Goal: Transaction & Acquisition: Book appointment/travel/reservation

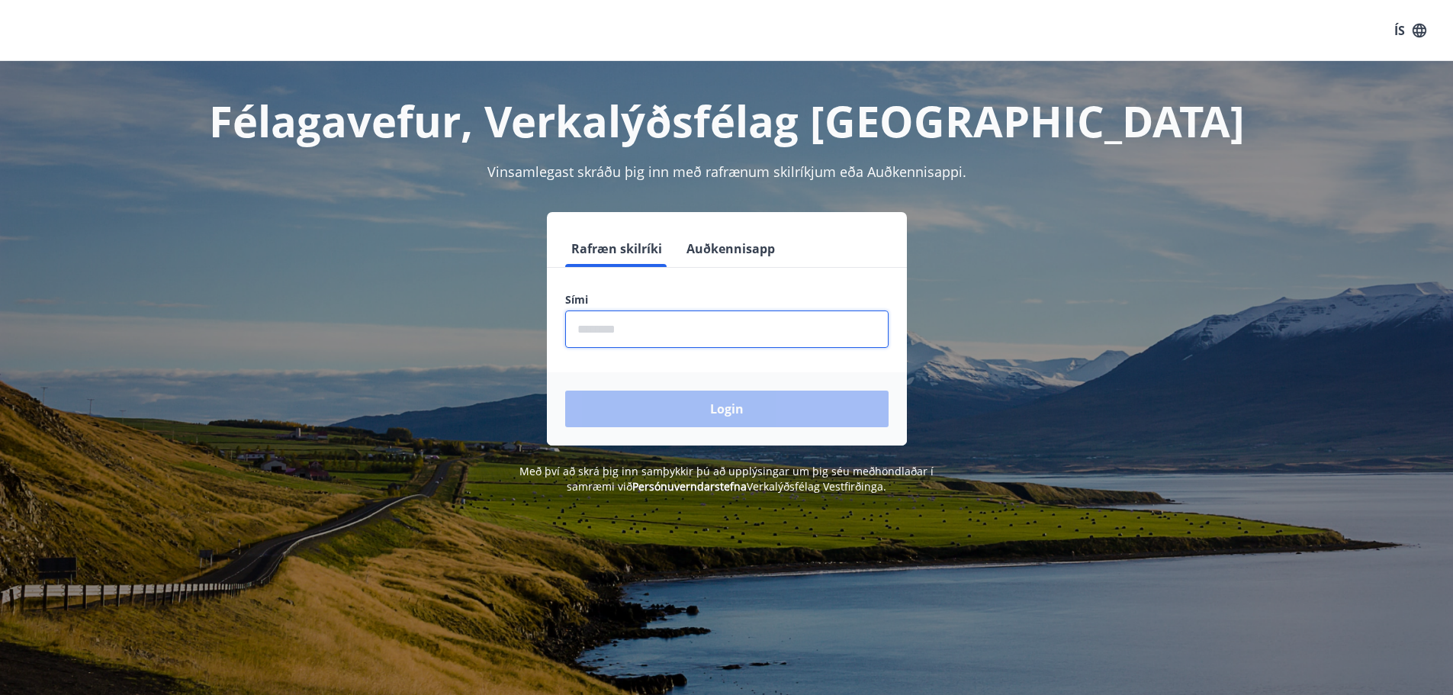
drag, startPoint x: 680, startPoint y: 322, endPoint x: 692, endPoint y: 329, distance: 13.7
click at [683, 323] on input "phone" at bounding box center [726, 328] width 323 height 37
type input "********"
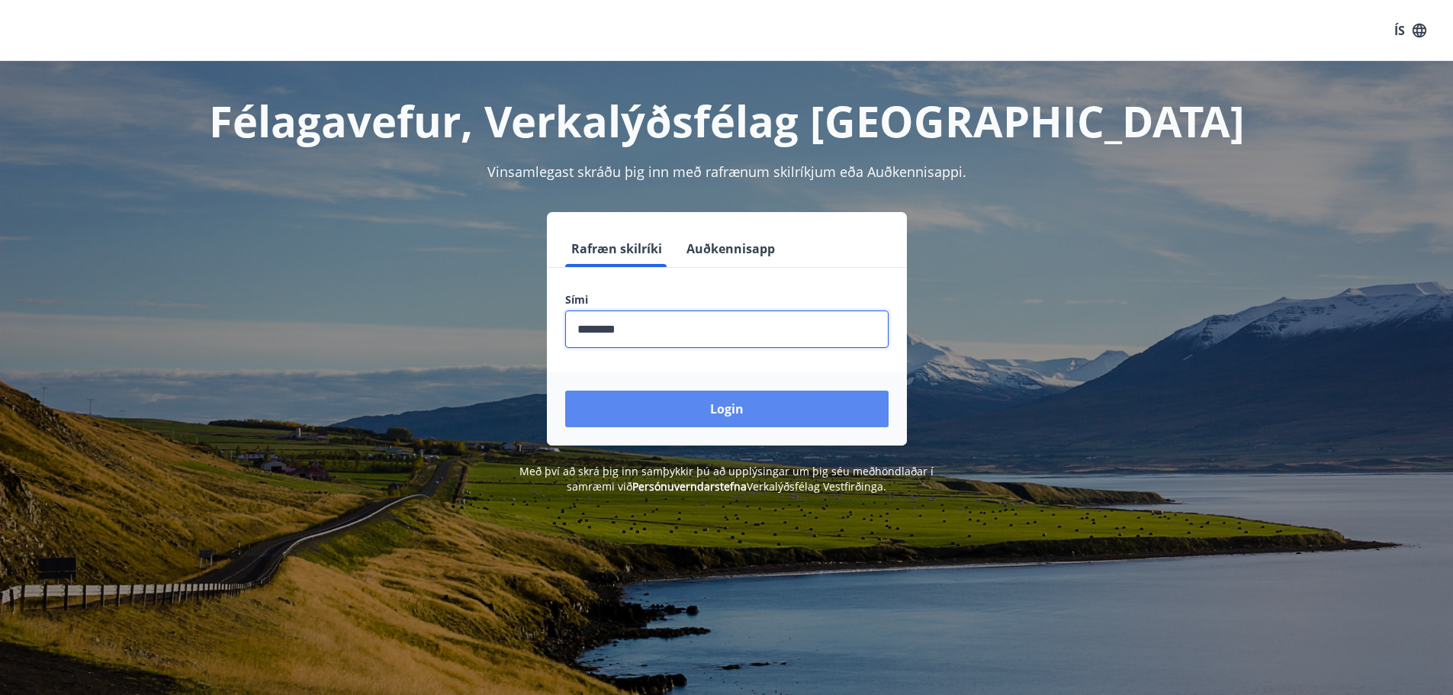
click at [720, 401] on button "Login" at bounding box center [726, 408] width 323 height 37
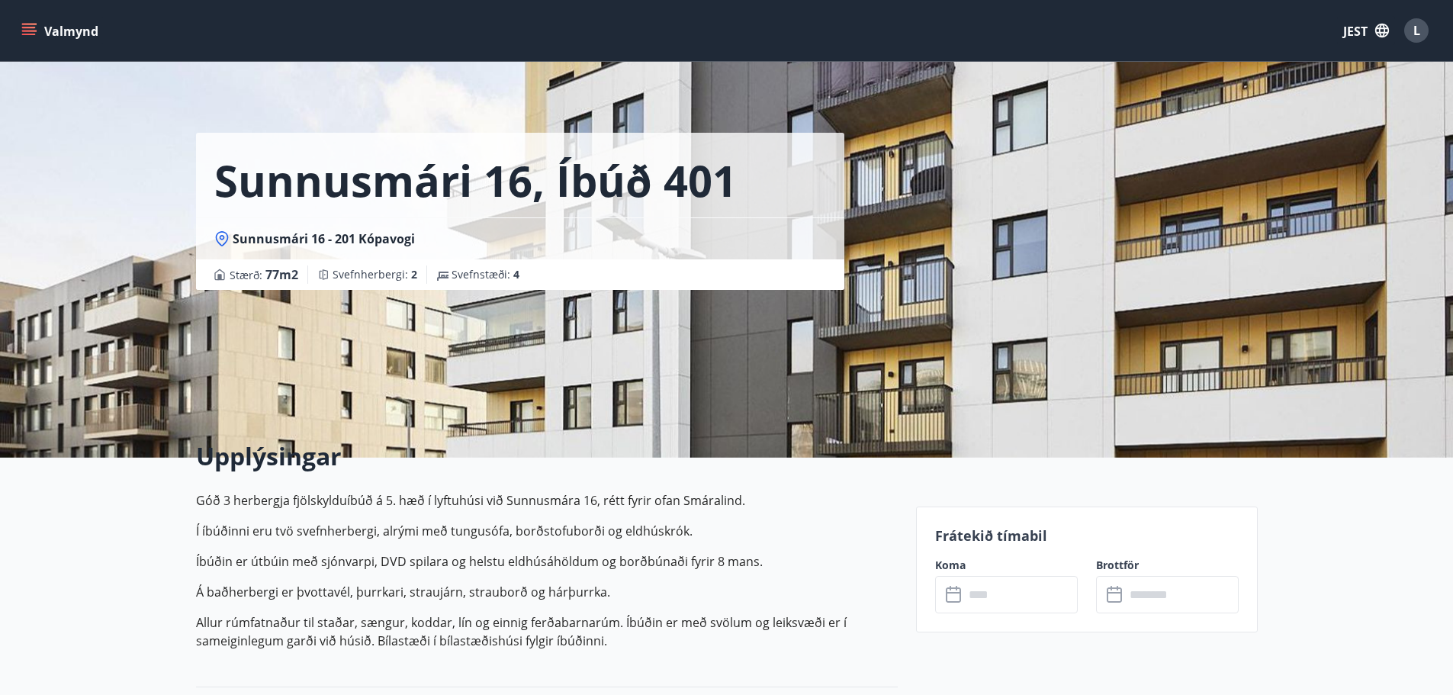
click at [37, 31] on button "Valmynd" at bounding box center [61, 30] width 86 height 27
click at [1349, 27] on font "JEST" at bounding box center [1355, 31] width 24 height 17
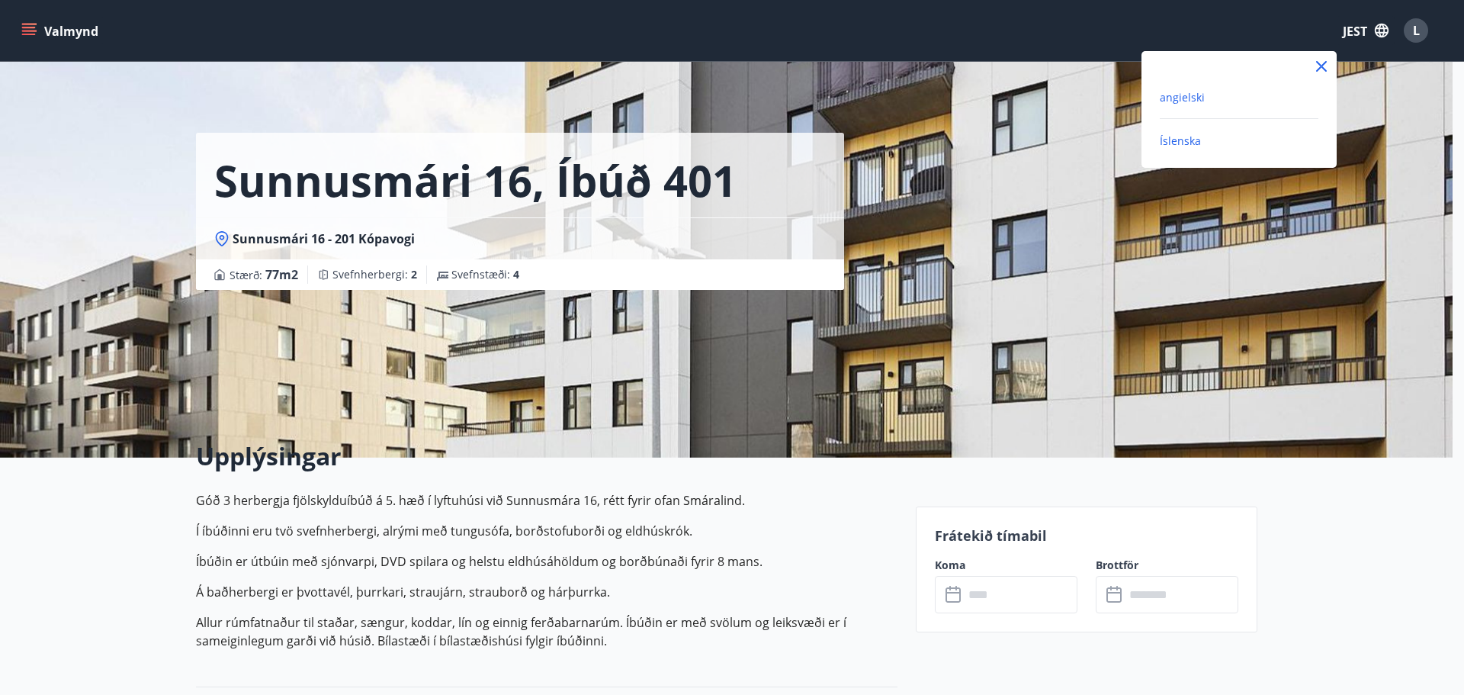
click at [1180, 101] on font "angielski" at bounding box center [1182, 97] width 45 height 14
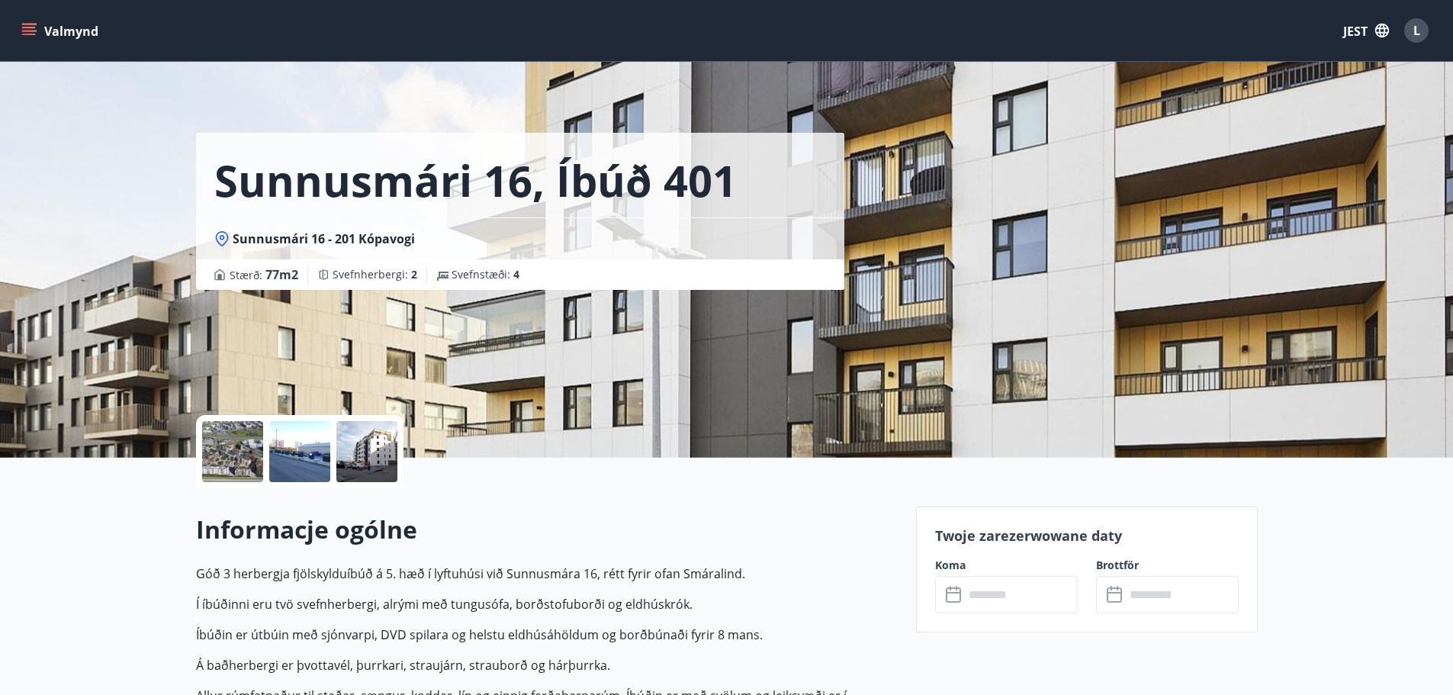
click at [40, 28] on button "Valmynd" at bounding box center [61, 30] width 86 height 27
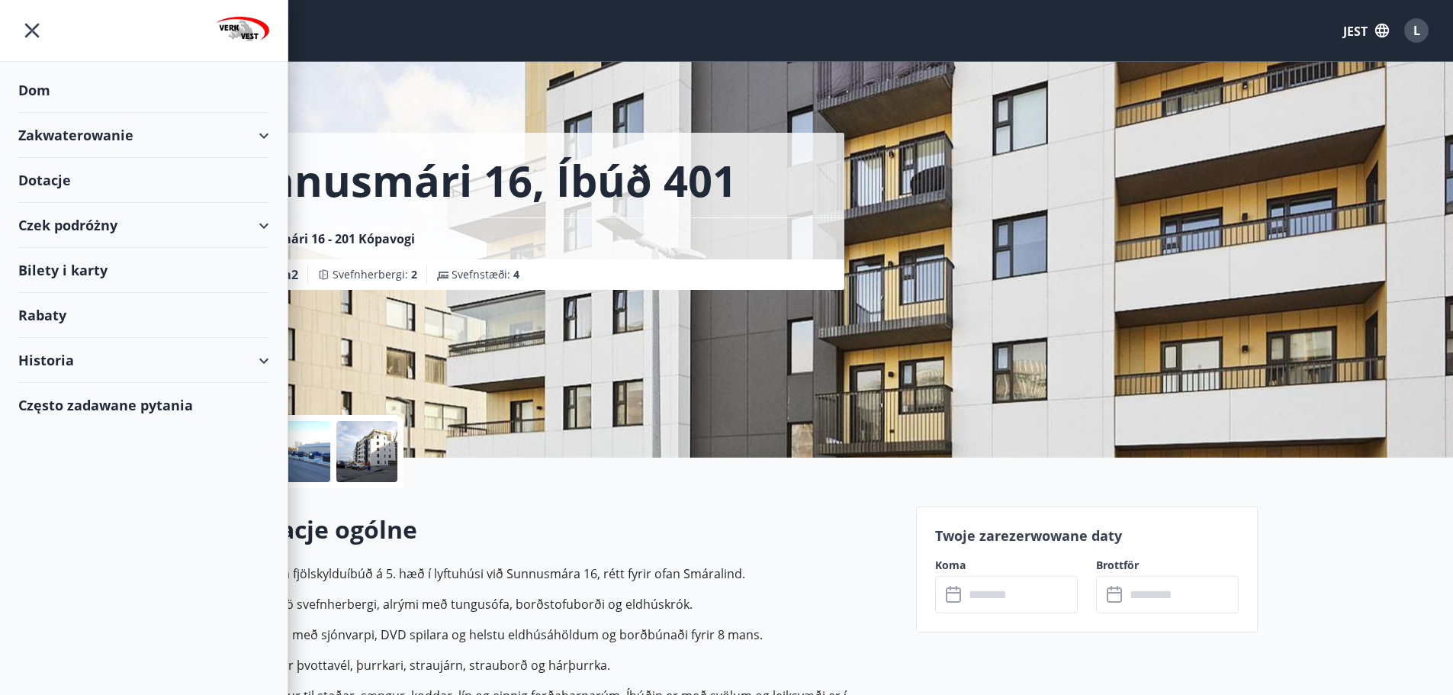
click at [252, 127] on div "Zakwaterowanie" at bounding box center [143, 135] width 251 height 45
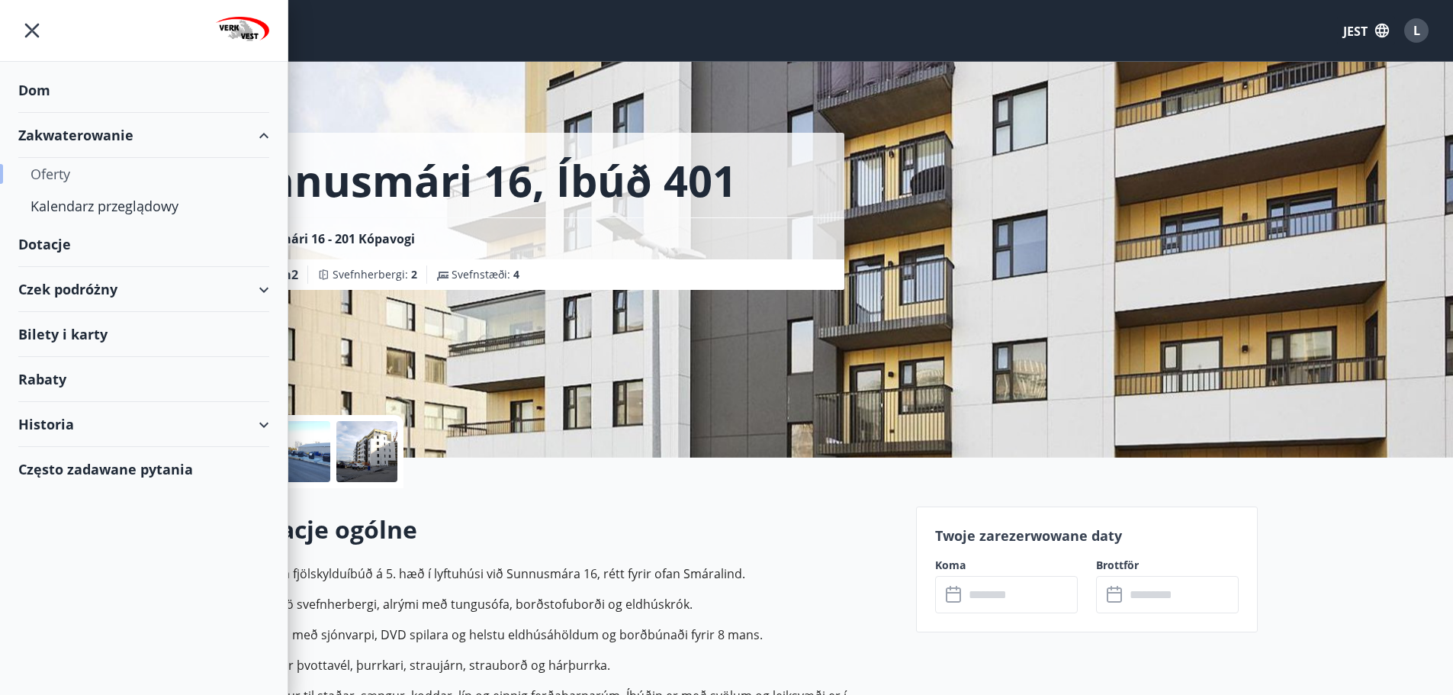
click at [50, 170] on font "Oferty" at bounding box center [51, 174] width 40 height 18
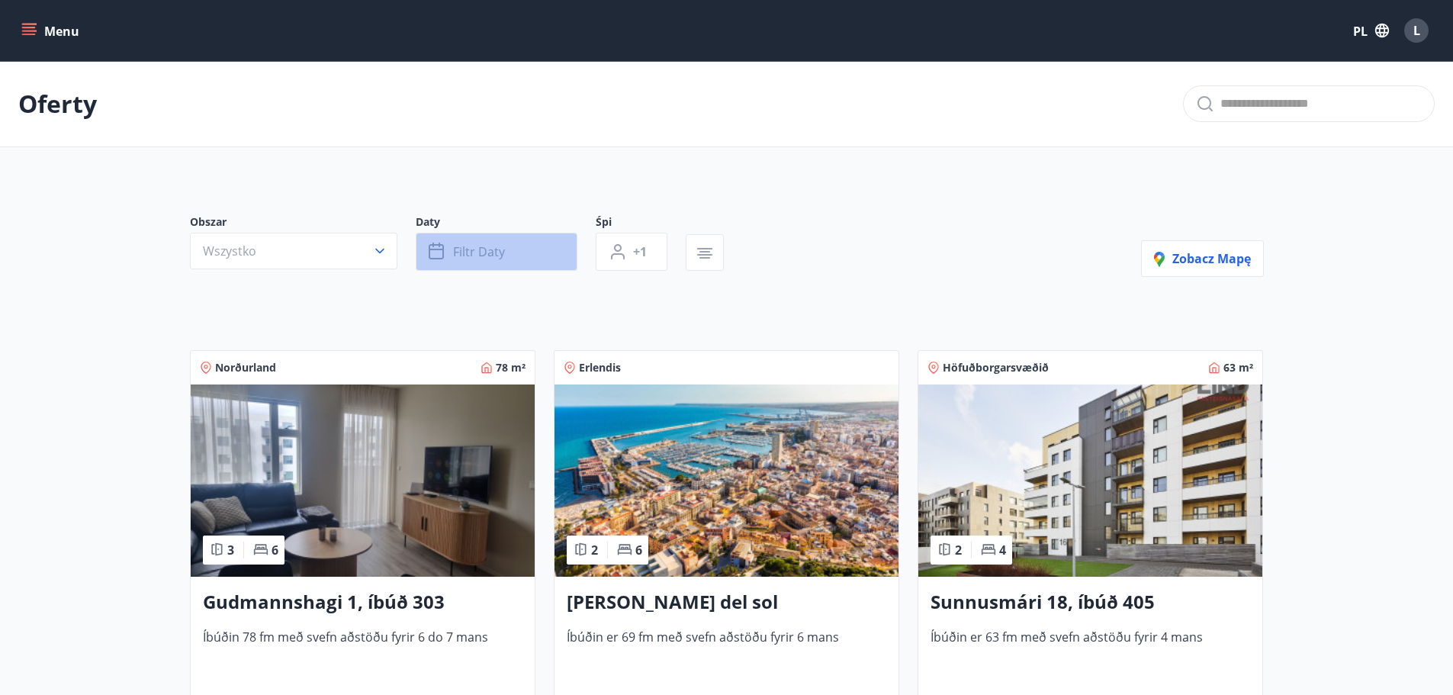
click at [494, 249] on font "Filtr daty" at bounding box center [479, 251] width 52 height 17
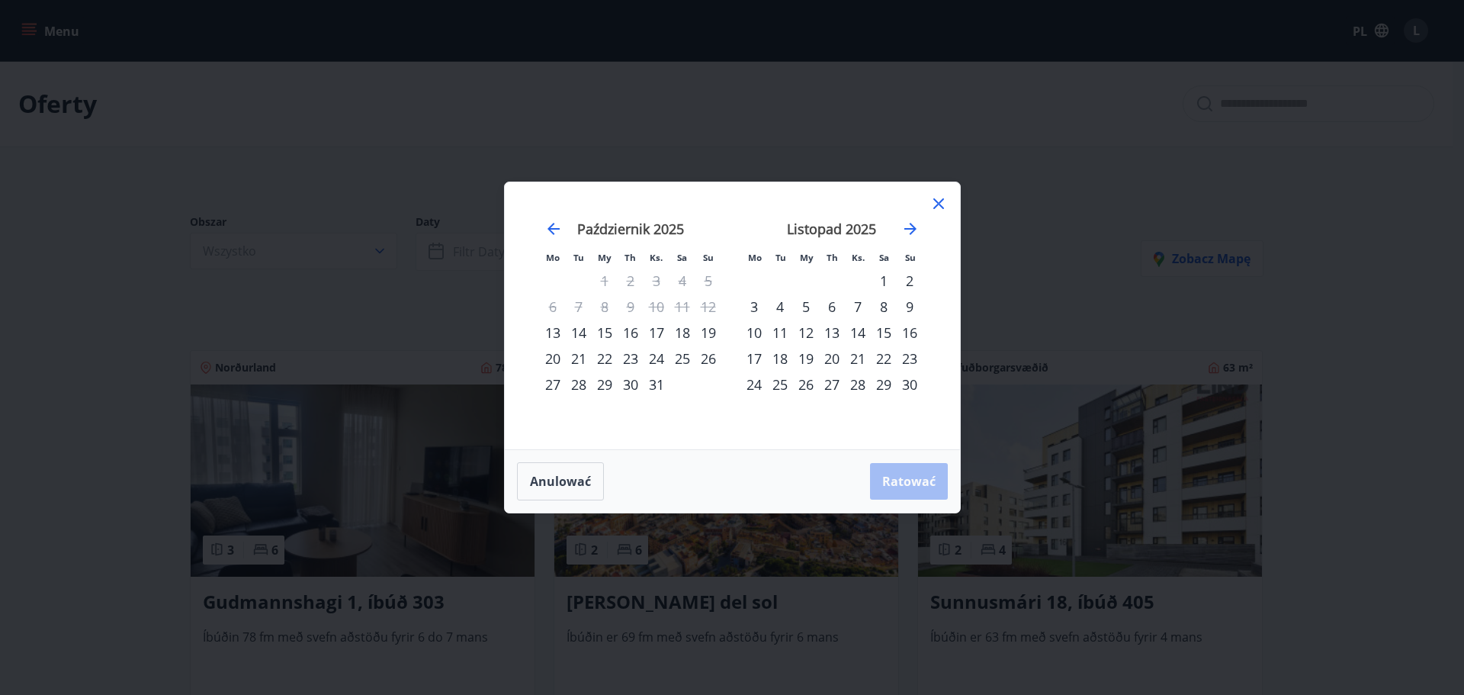
click at [627, 386] on font "30" at bounding box center [630, 384] width 15 height 18
click at [897, 479] on font "Ratować" at bounding box center [908, 481] width 53 height 17
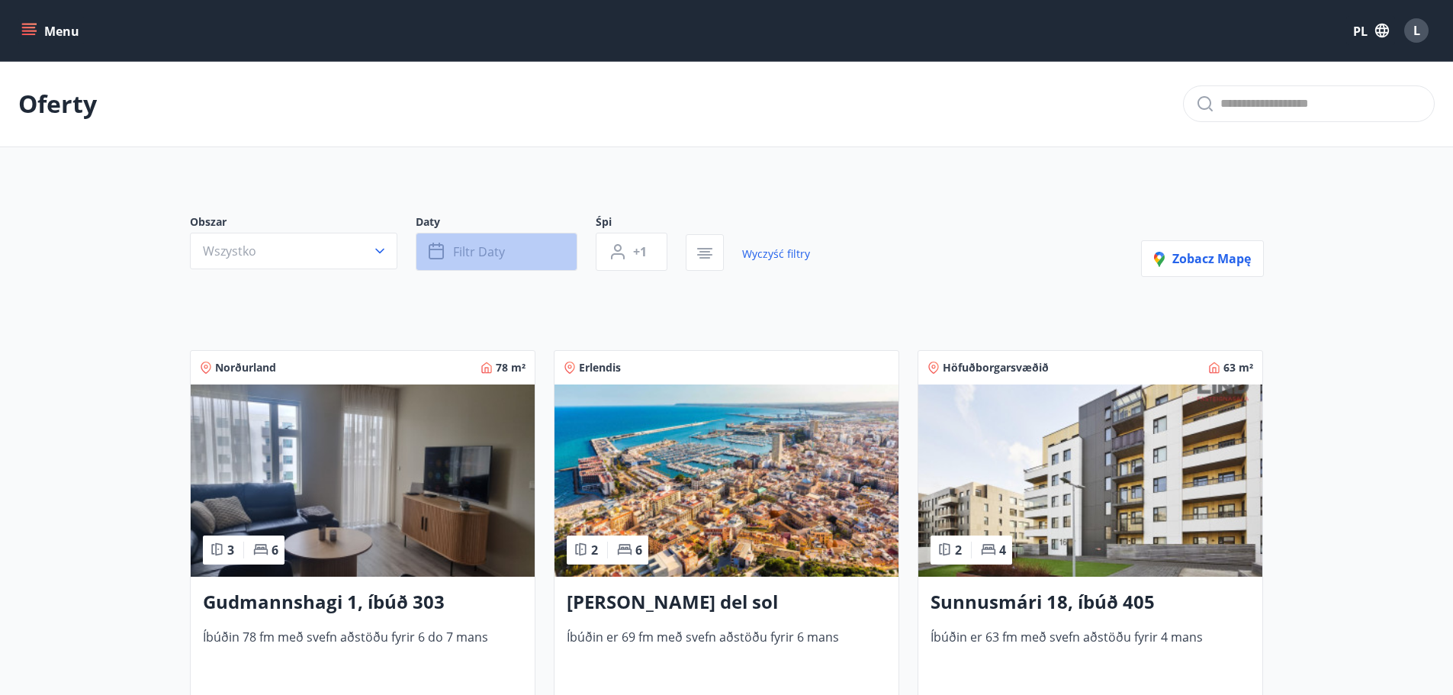
click at [482, 263] on button "Filtr daty" at bounding box center [497, 252] width 162 height 38
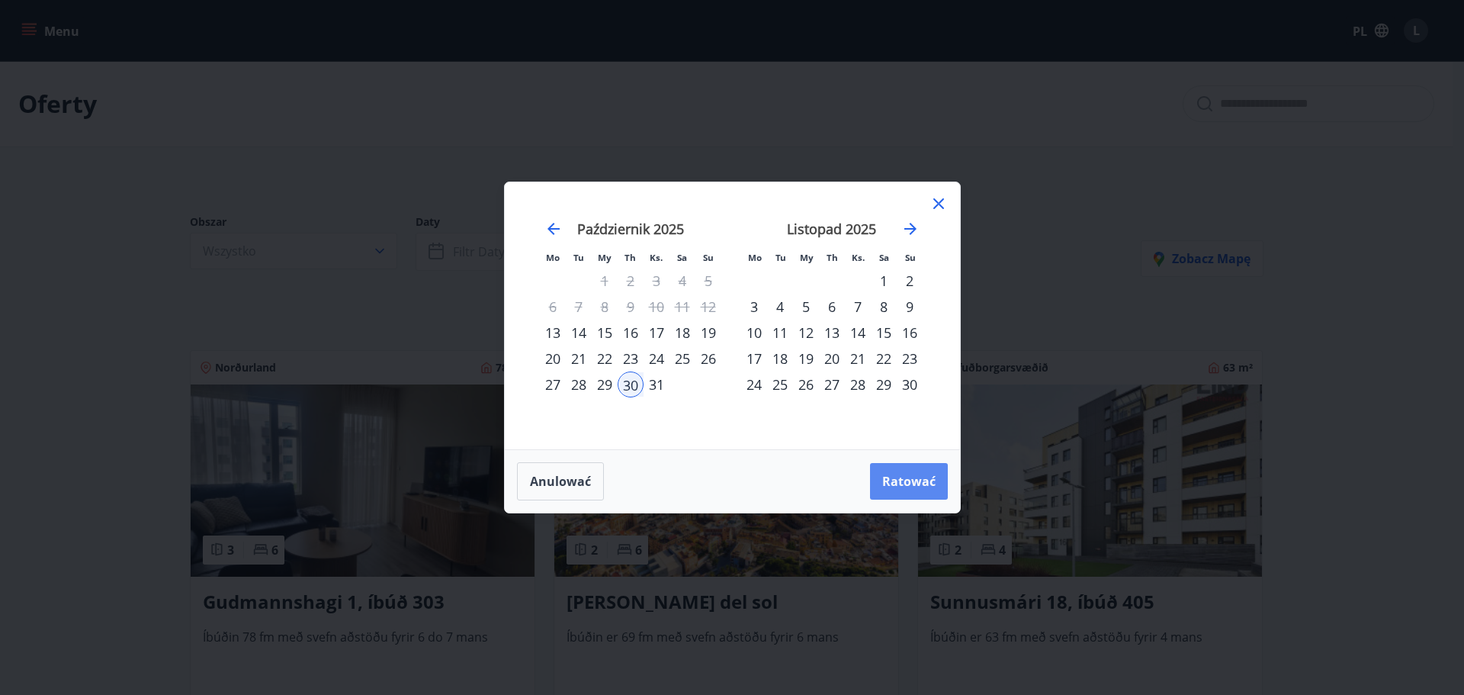
click at [914, 481] on font "Ratować" at bounding box center [908, 481] width 53 height 17
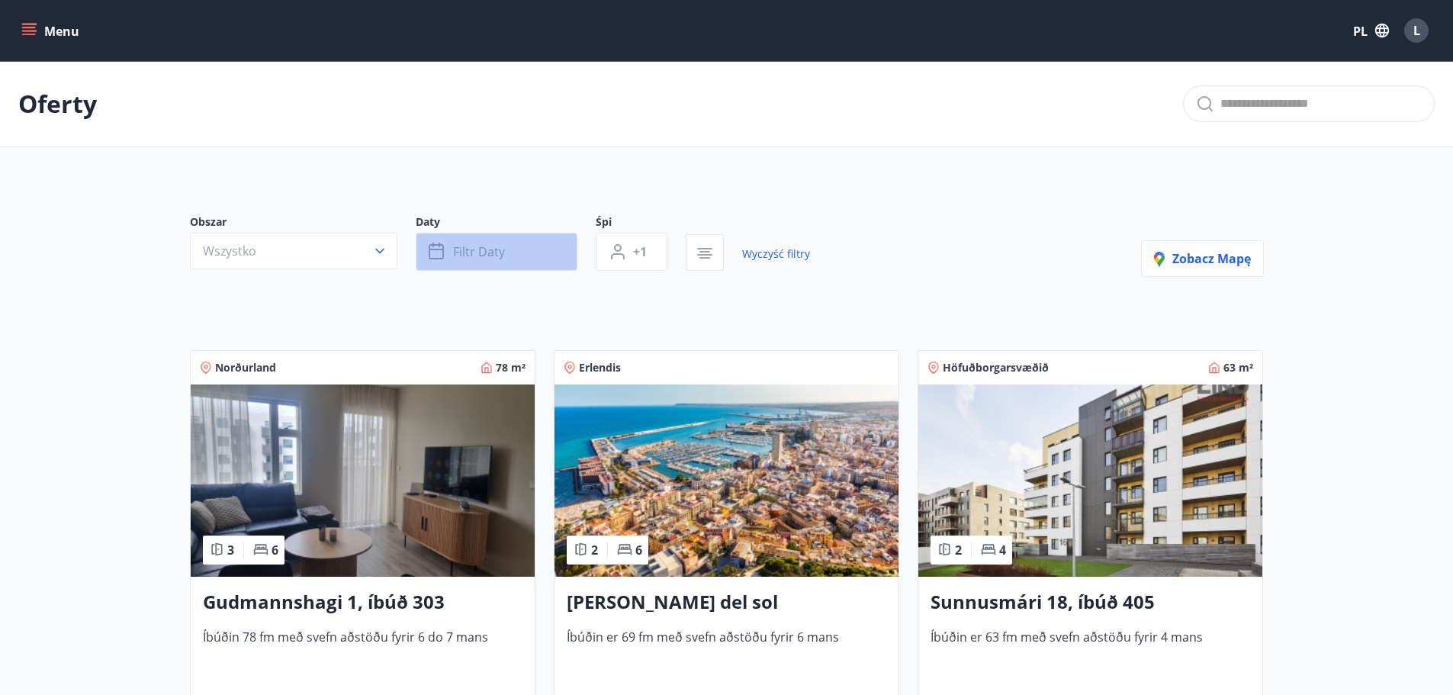
click at [486, 265] on button "Filtr daty" at bounding box center [497, 252] width 162 height 38
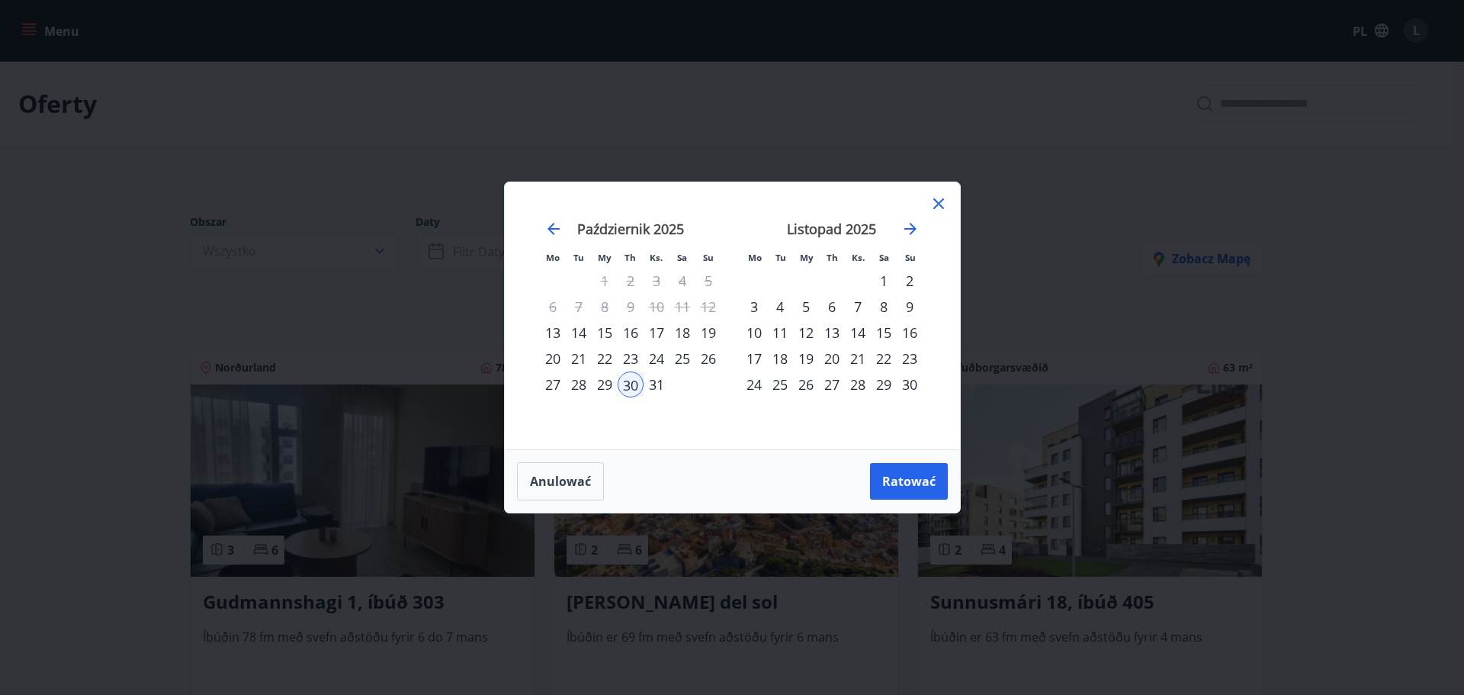
click at [294, 288] on div "Mo Tu My Th Ks. Sa Su Mo Tu My Th Ks. Sa Su Wrzesień 2025 1 2 3 4 5 6 7 8 9 10 …" at bounding box center [732, 347] width 1464 height 695
click at [940, 204] on icon at bounding box center [939, 203] width 18 height 18
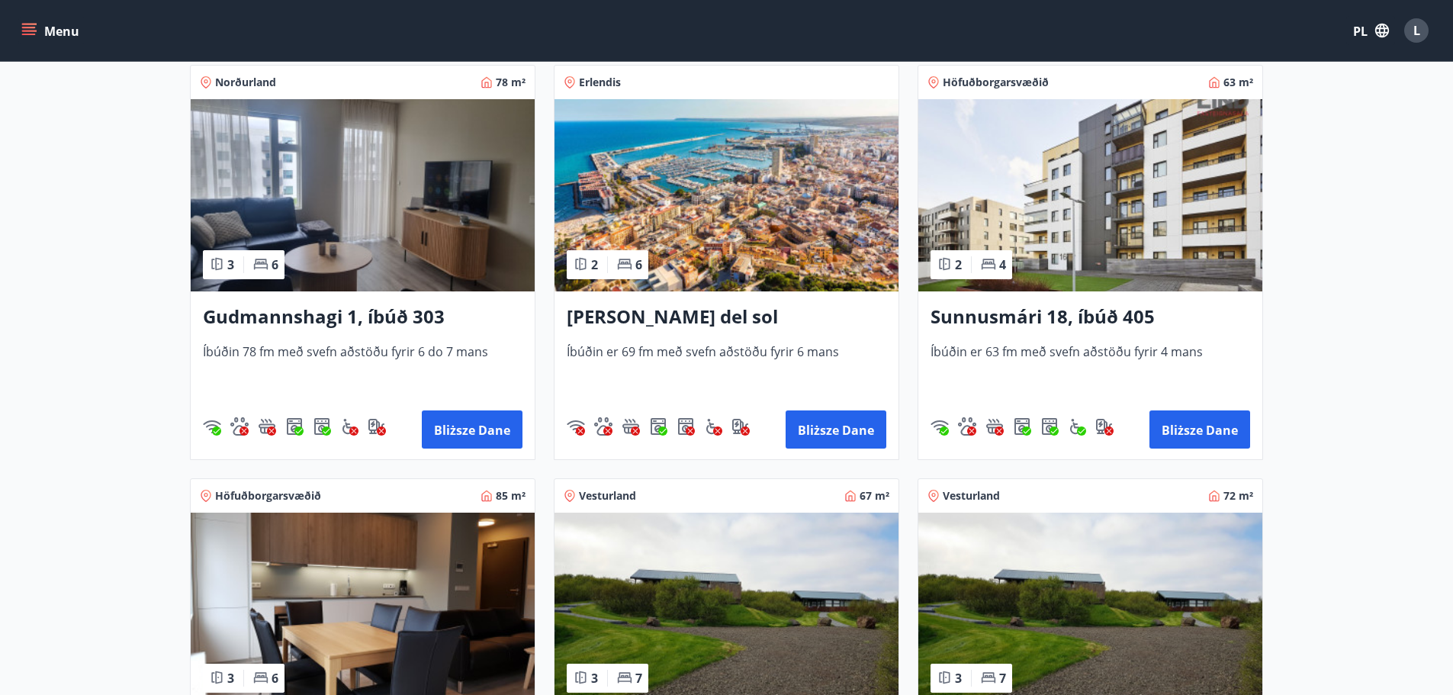
scroll to position [280, 0]
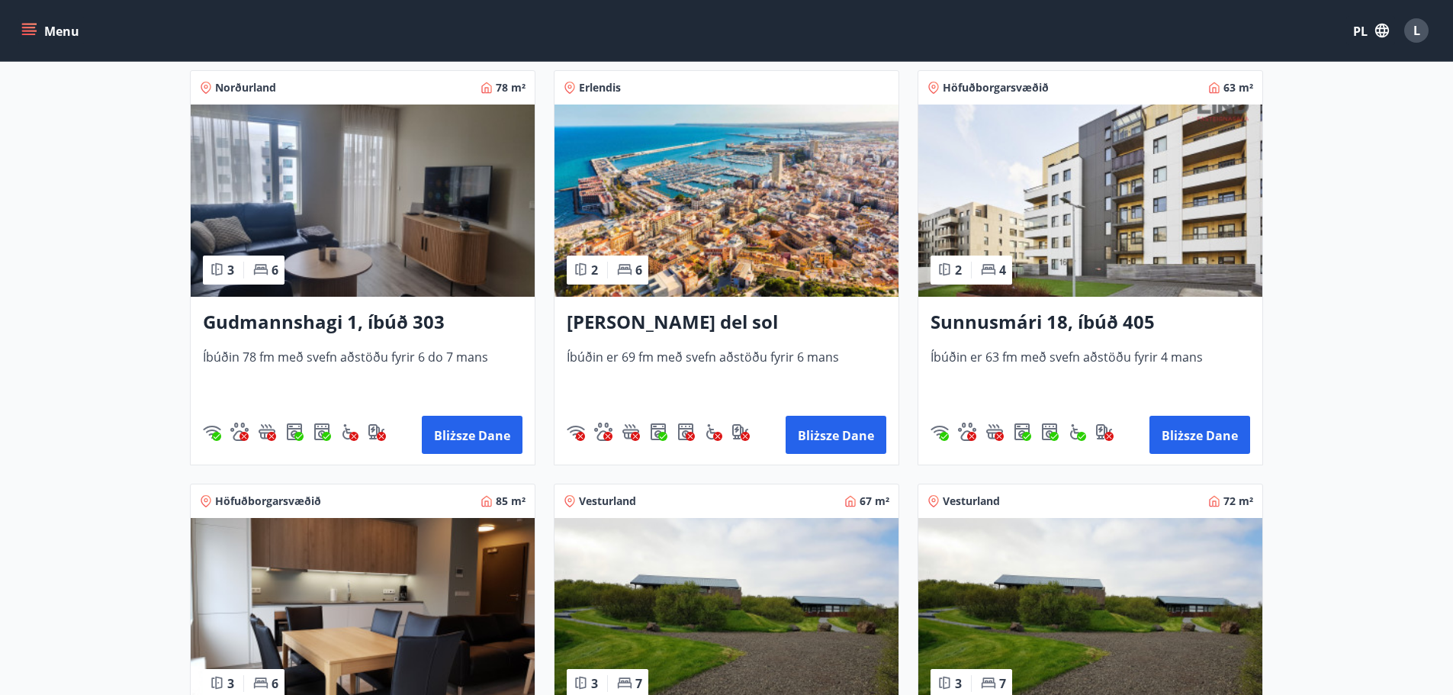
click at [424, 210] on img at bounding box center [363, 200] width 344 height 192
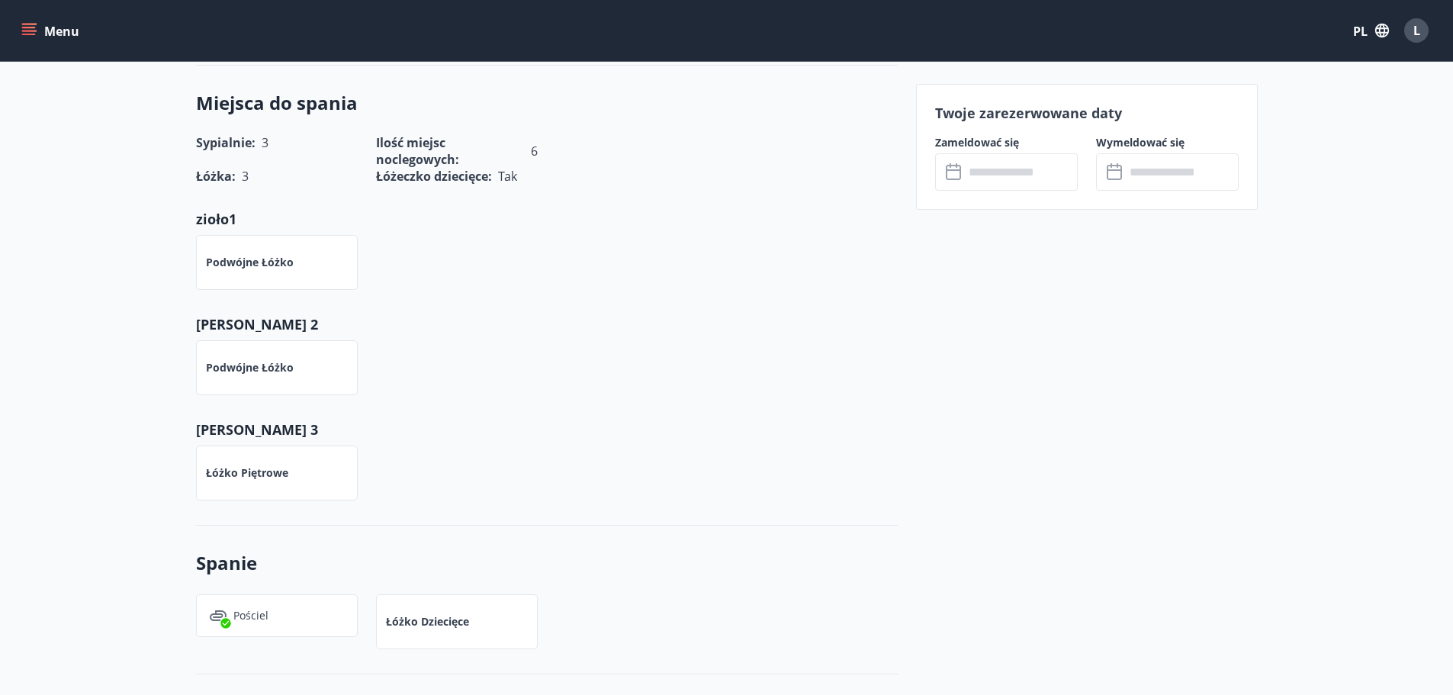
scroll to position [559, 0]
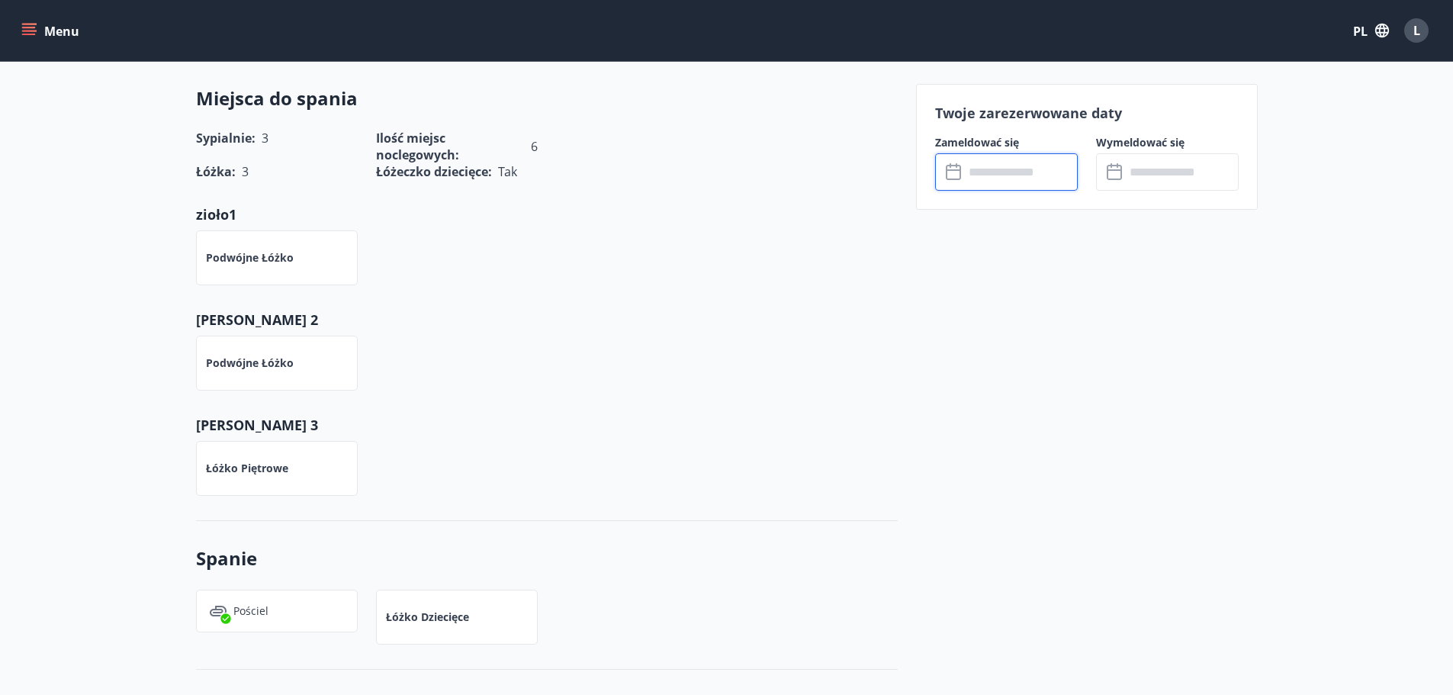
click at [1007, 188] on input "text" at bounding box center [1021, 171] width 114 height 37
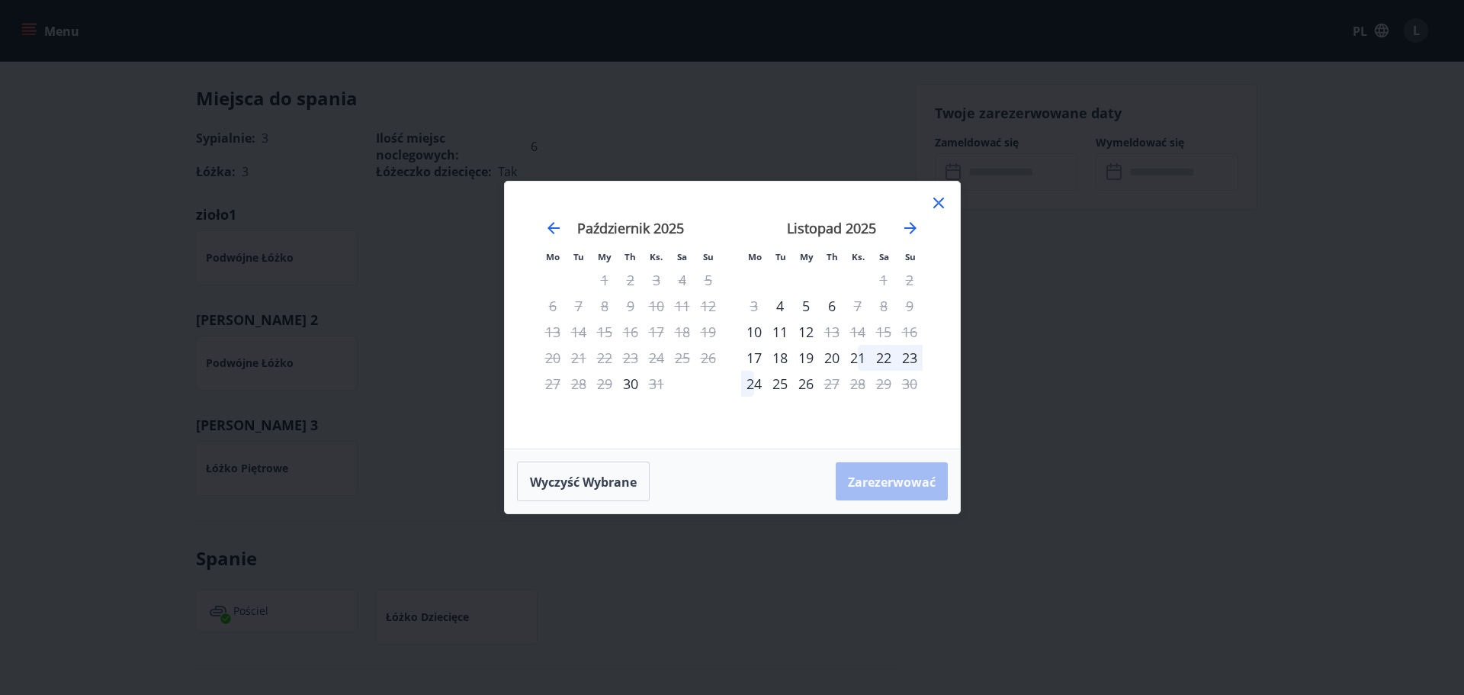
click at [934, 211] on icon at bounding box center [939, 203] width 18 height 18
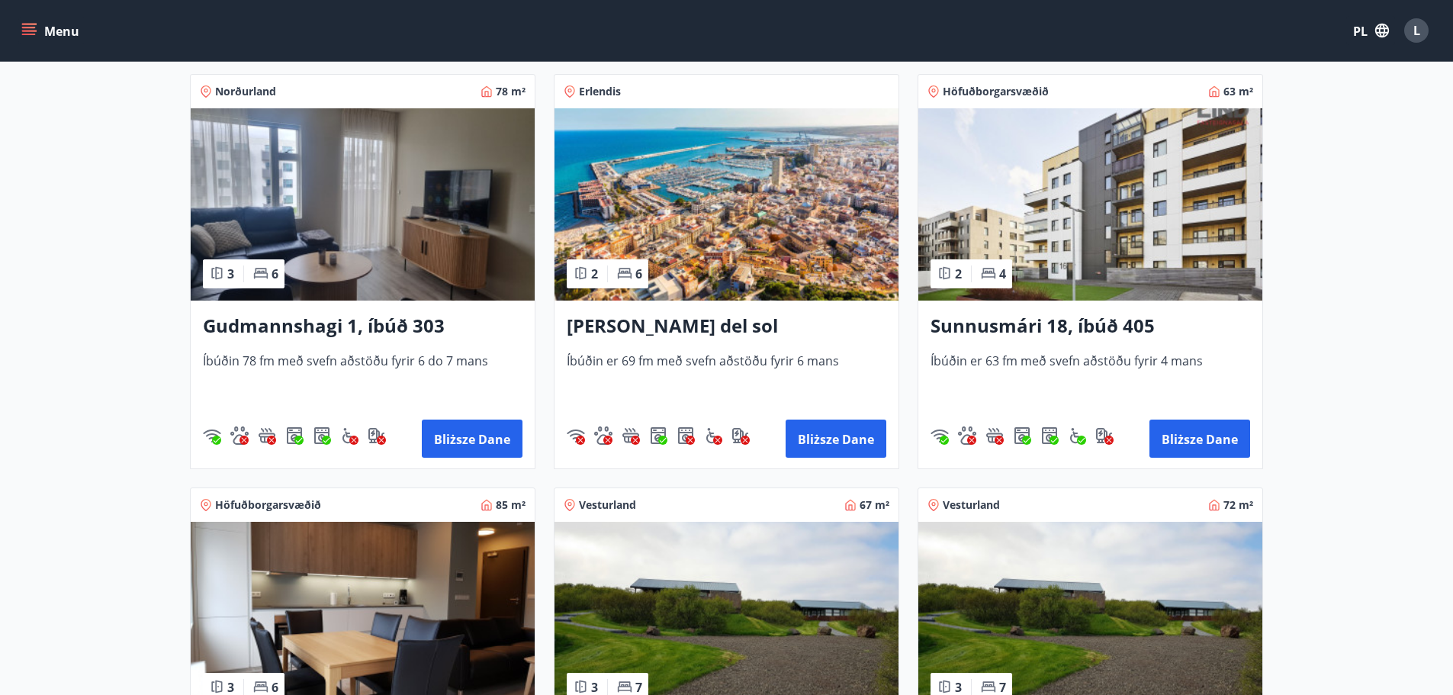
scroll to position [559, 0]
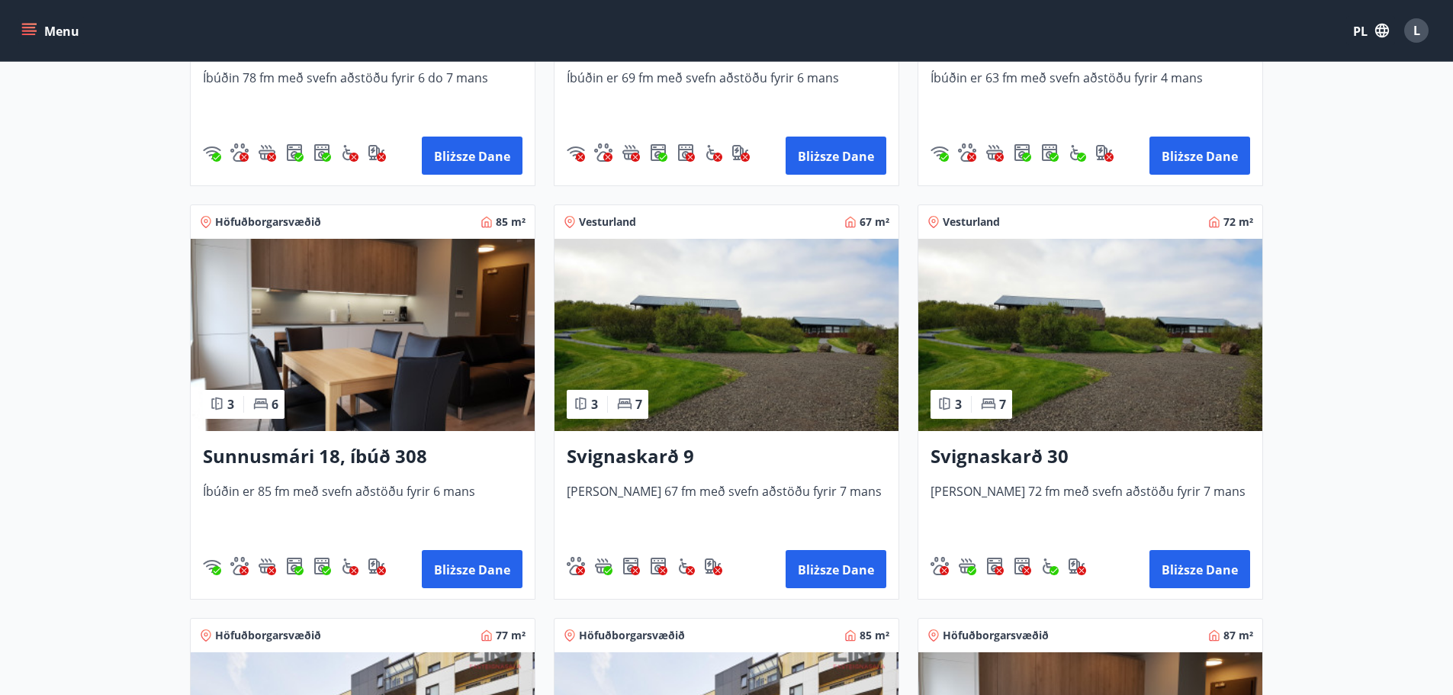
click at [423, 317] on img at bounding box center [363, 335] width 344 height 192
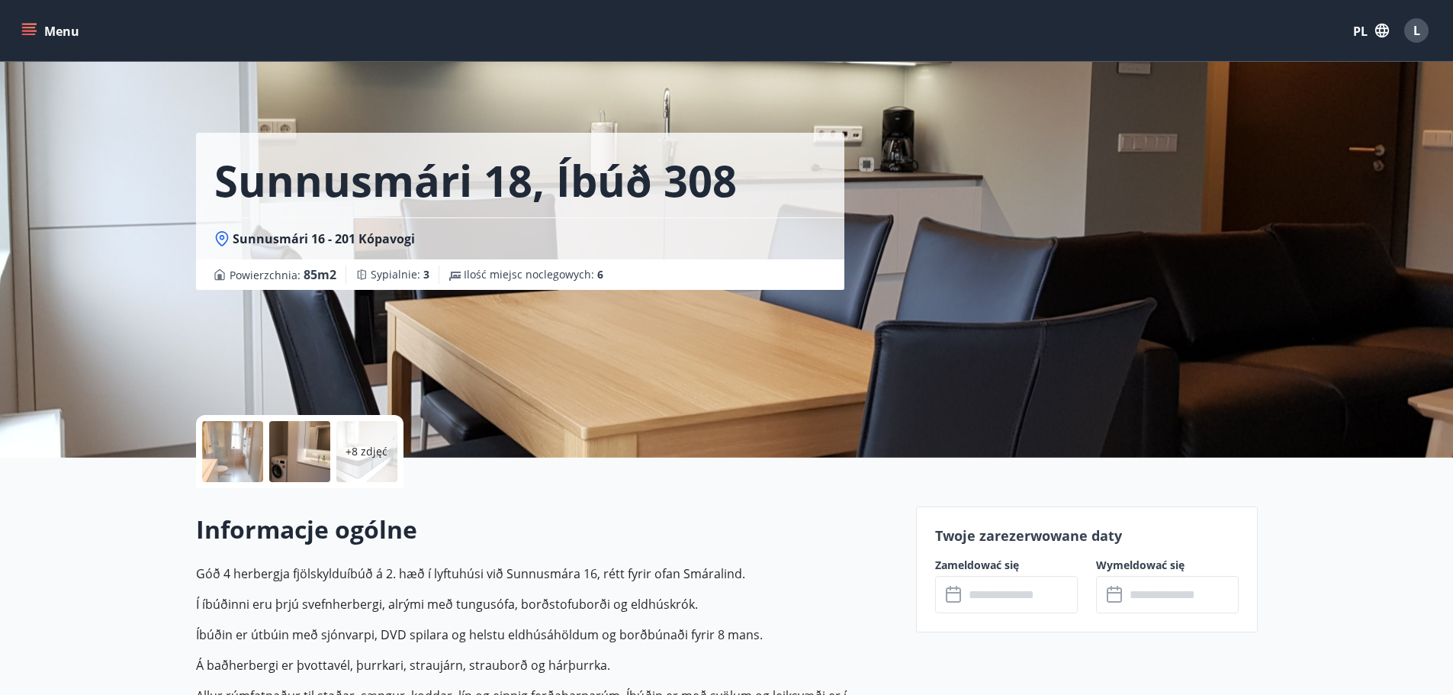
click at [1000, 593] on input "text" at bounding box center [1021, 594] width 114 height 37
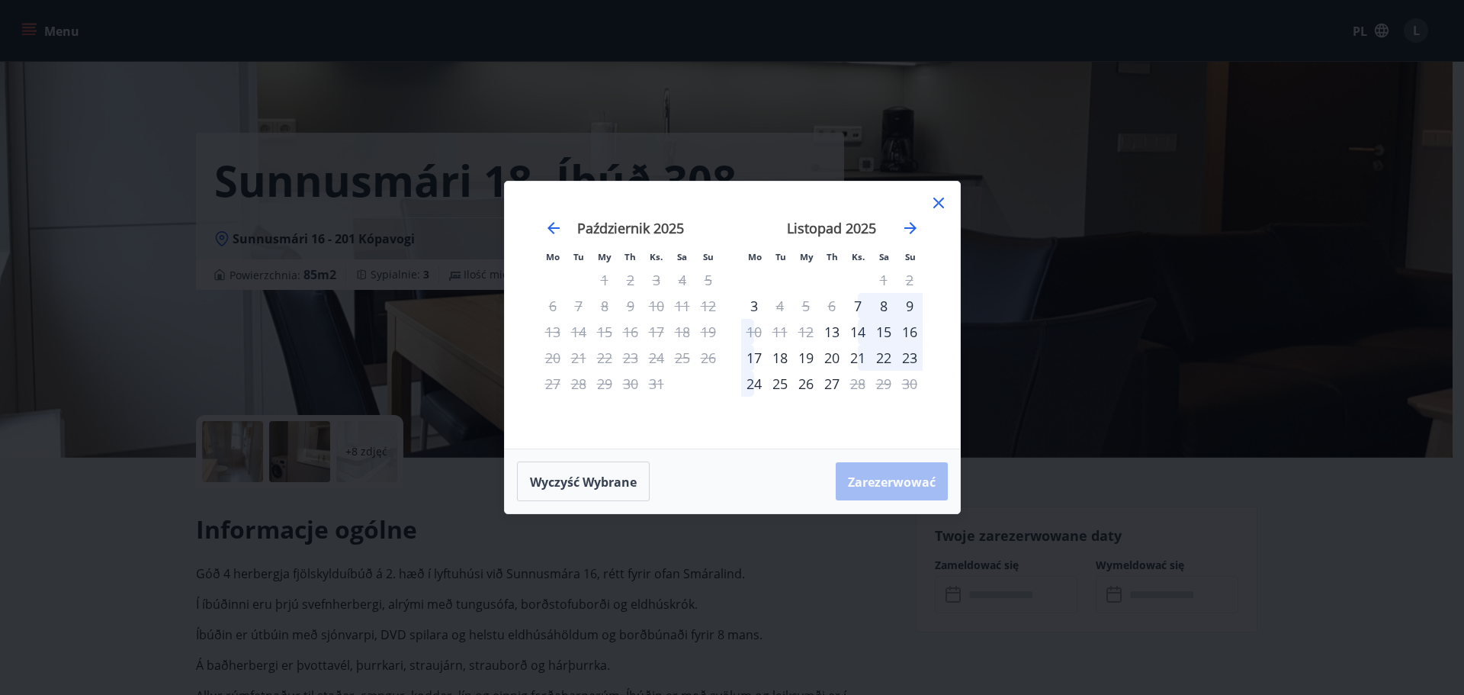
click at [939, 210] on icon at bounding box center [939, 203] width 18 height 18
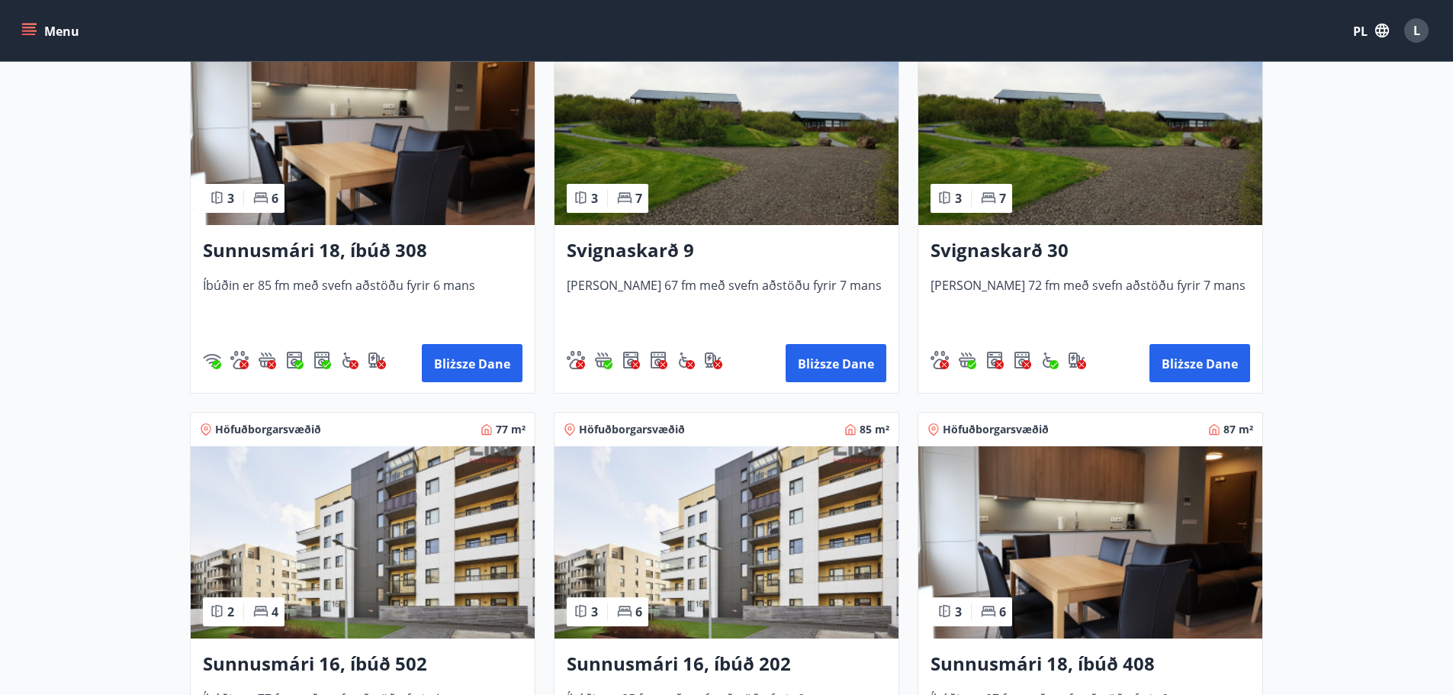
scroll to position [839, 0]
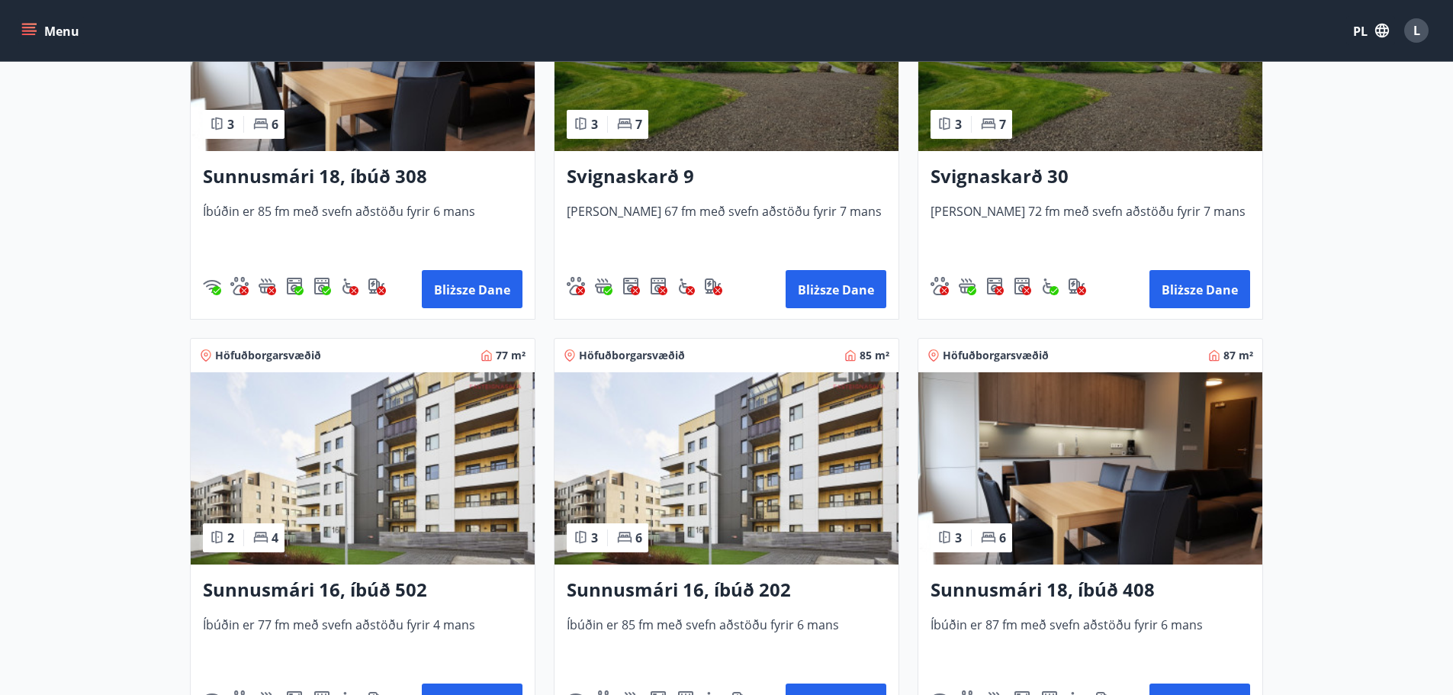
click at [423, 431] on img at bounding box center [363, 468] width 344 height 192
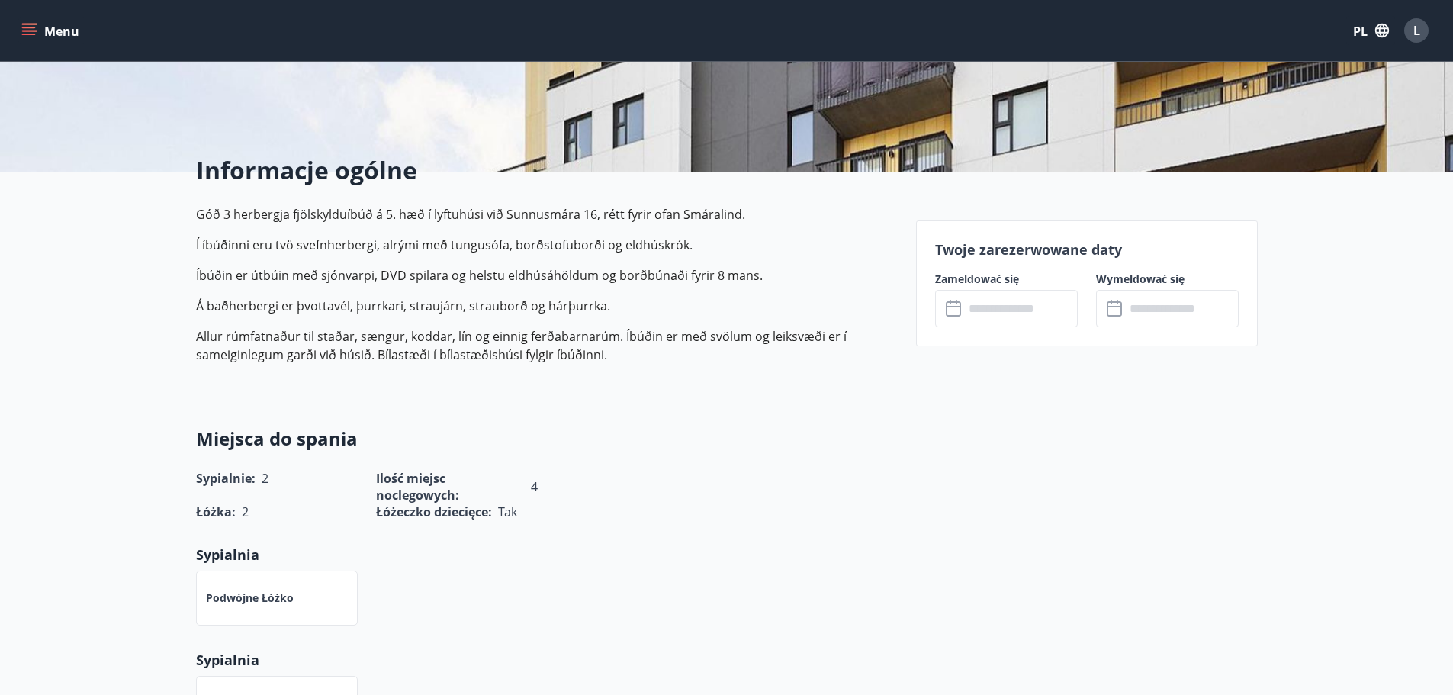
scroll to position [280, 0]
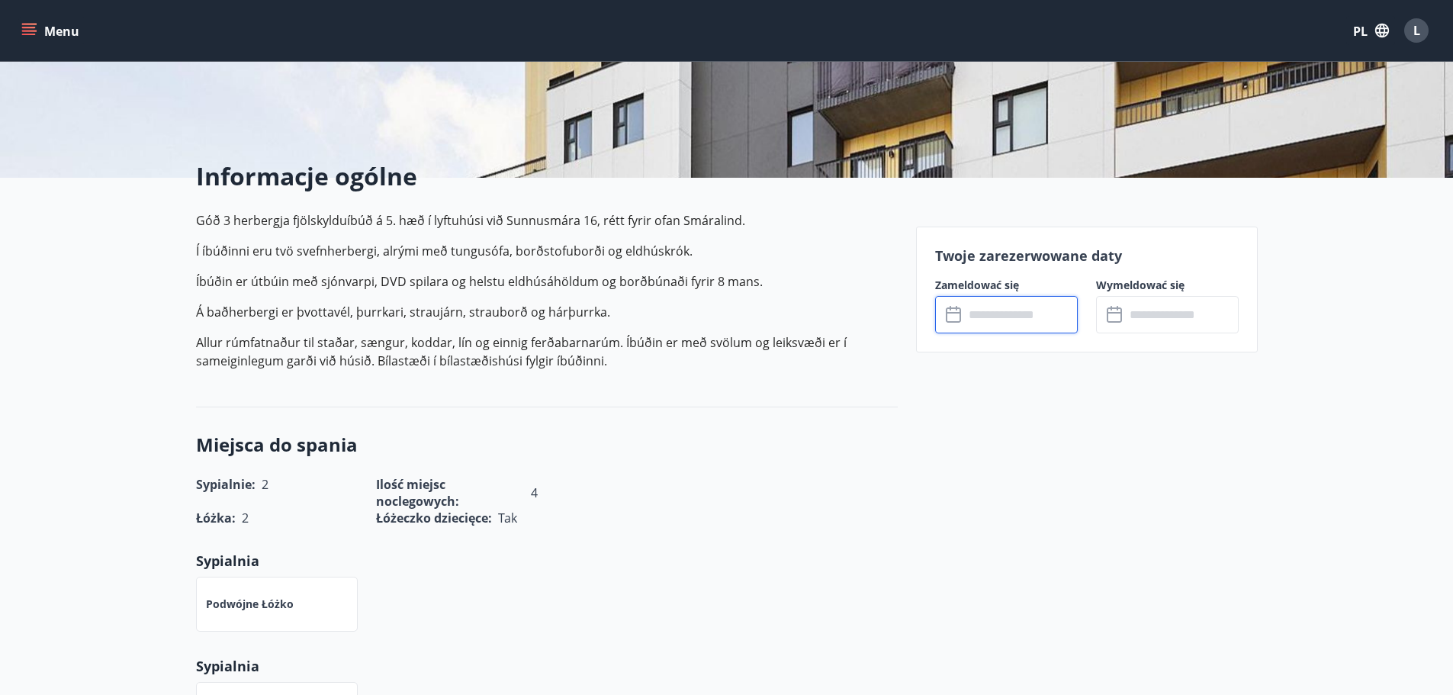
click at [991, 317] on input "text" at bounding box center [1021, 314] width 114 height 37
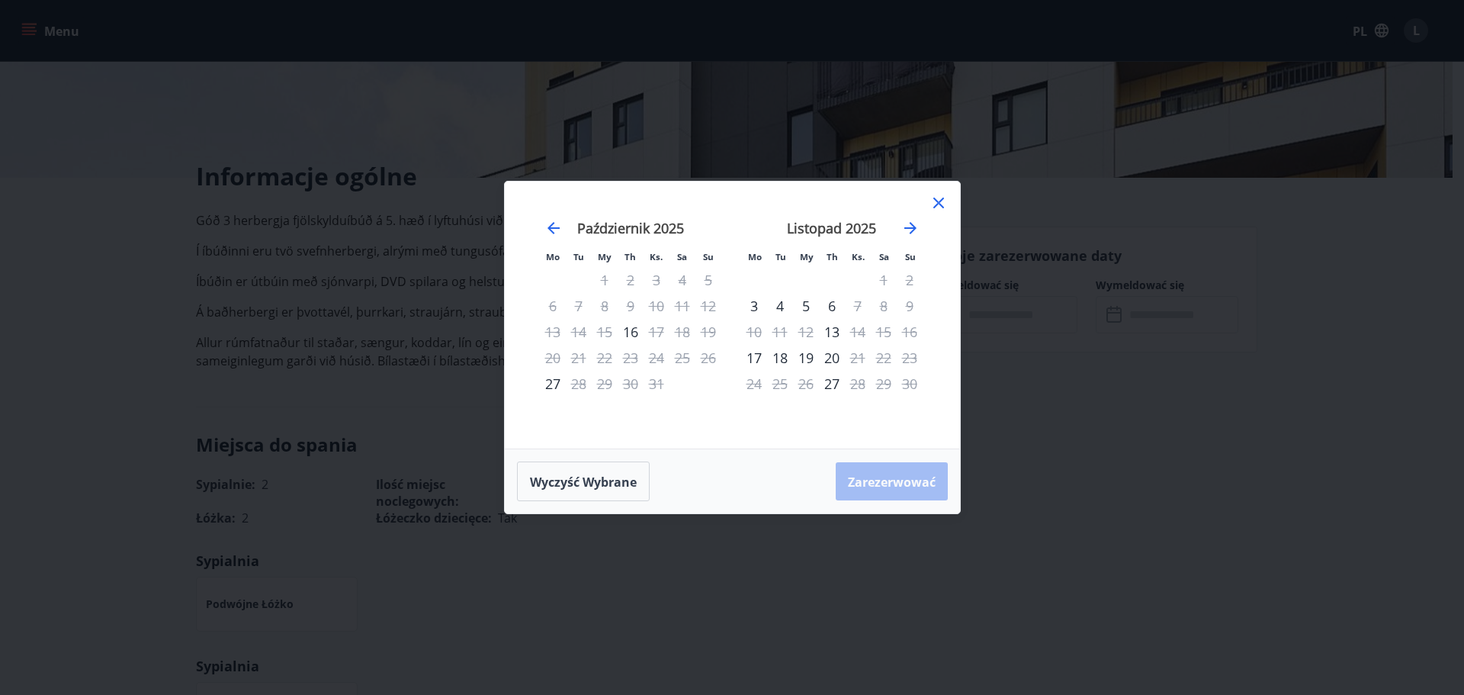
click at [926, 201] on div "Listopad 2025 1 2 3 4 5 6 7 8 9 10 11 12 13 14 15 16 17 18 19 20 21 22 23 24 25…" at bounding box center [831, 325] width 201 height 250
click at [930, 203] on icon at bounding box center [939, 203] width 18 height 18
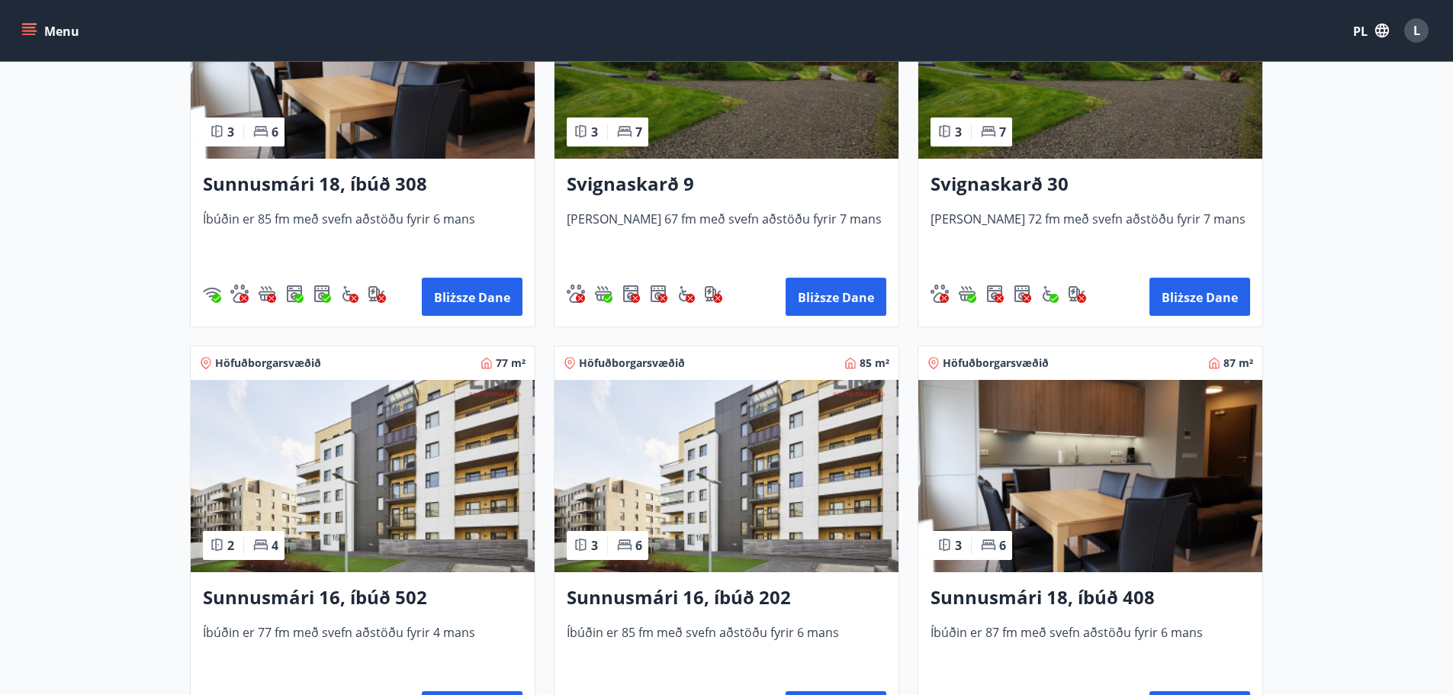
scroll to position [839, 0]
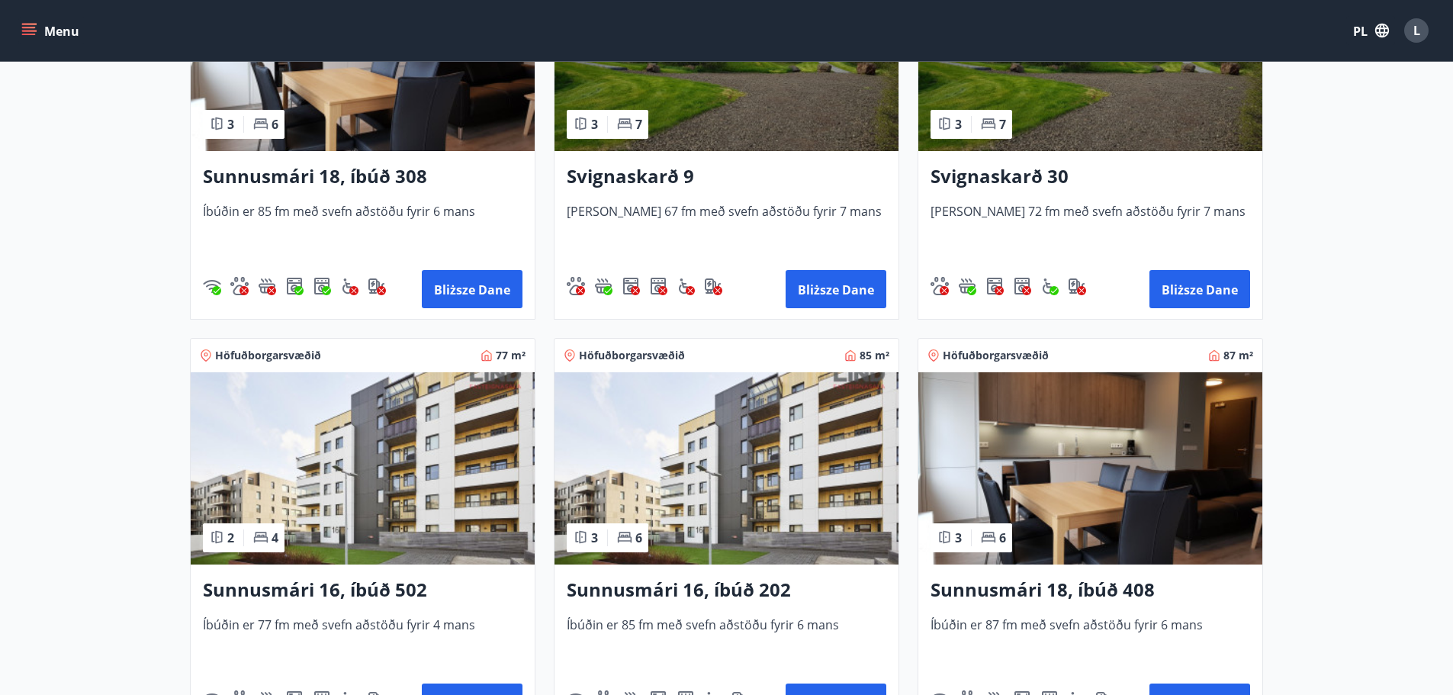
click at [692, 506] on img at bounding box center [726, 468] width 344 height 192
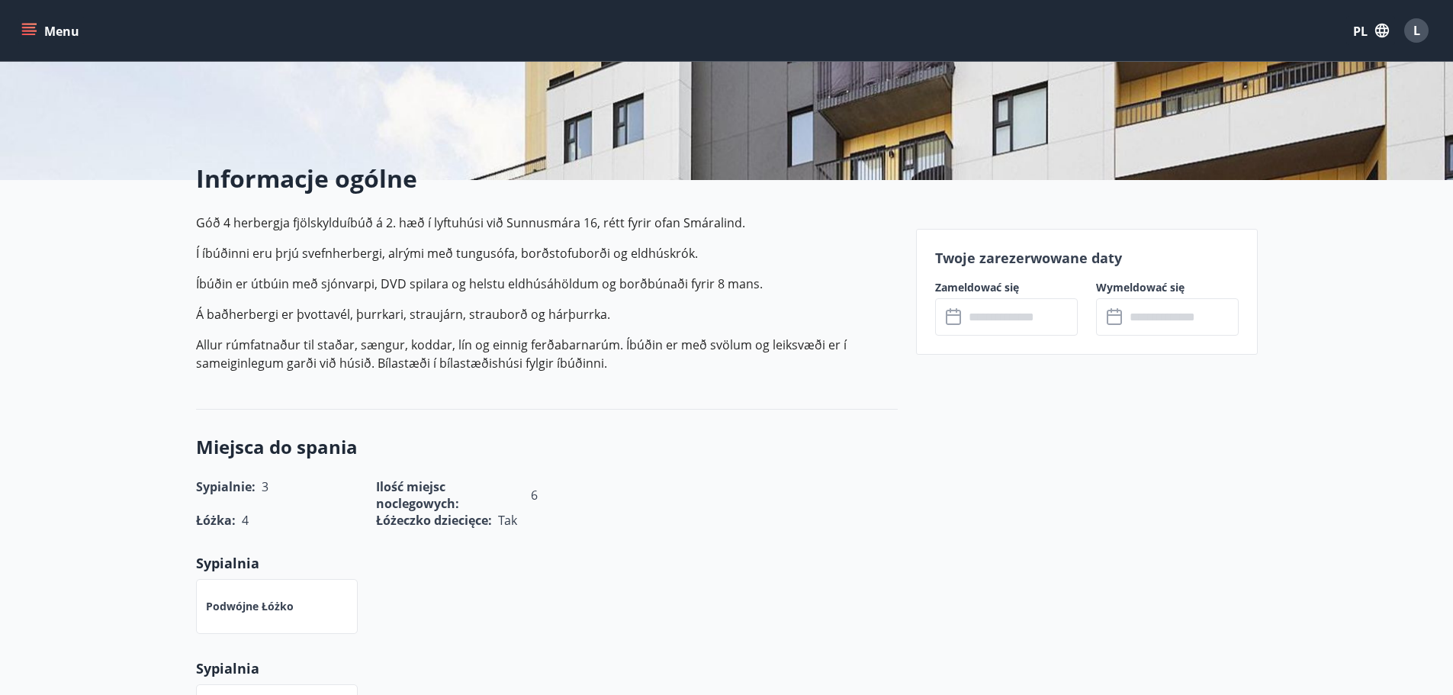
scroll to position [280, 0]
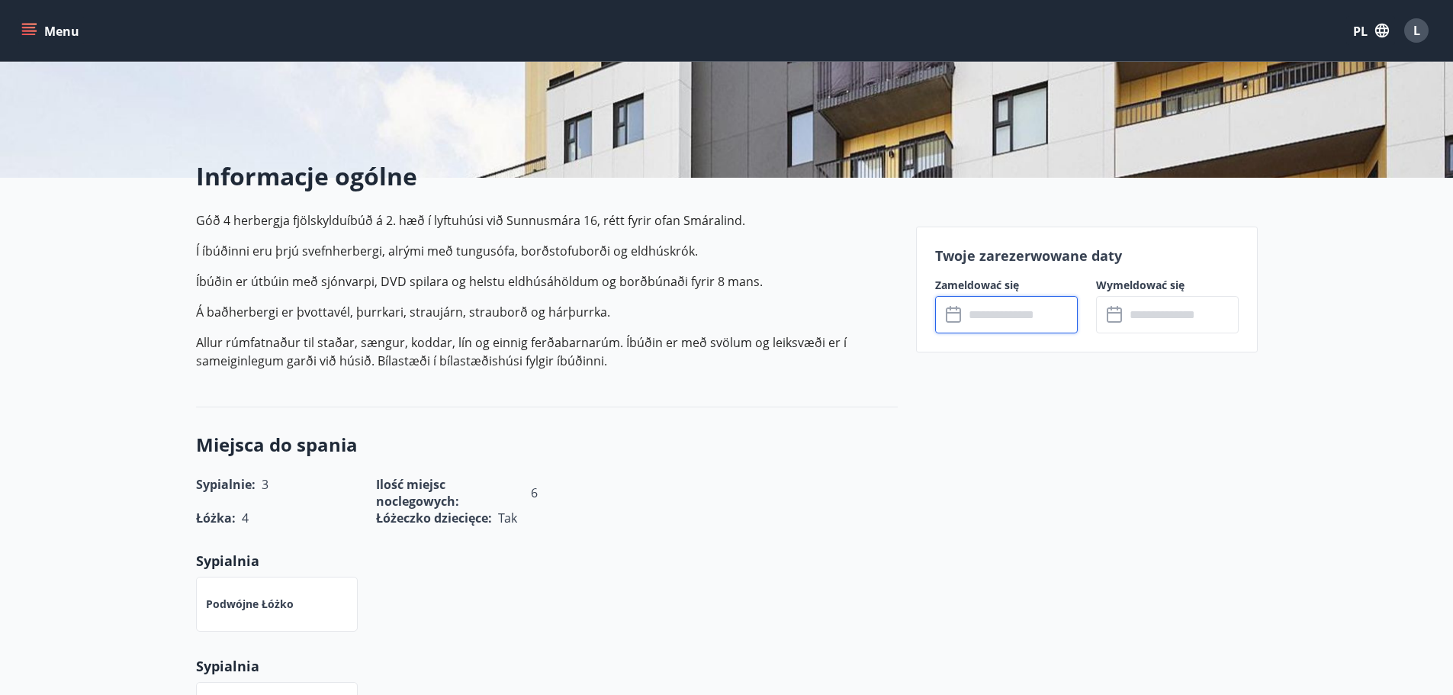
click at [1012, 307] on input "text" at bounding box center [1021, 314] width 114 height 37
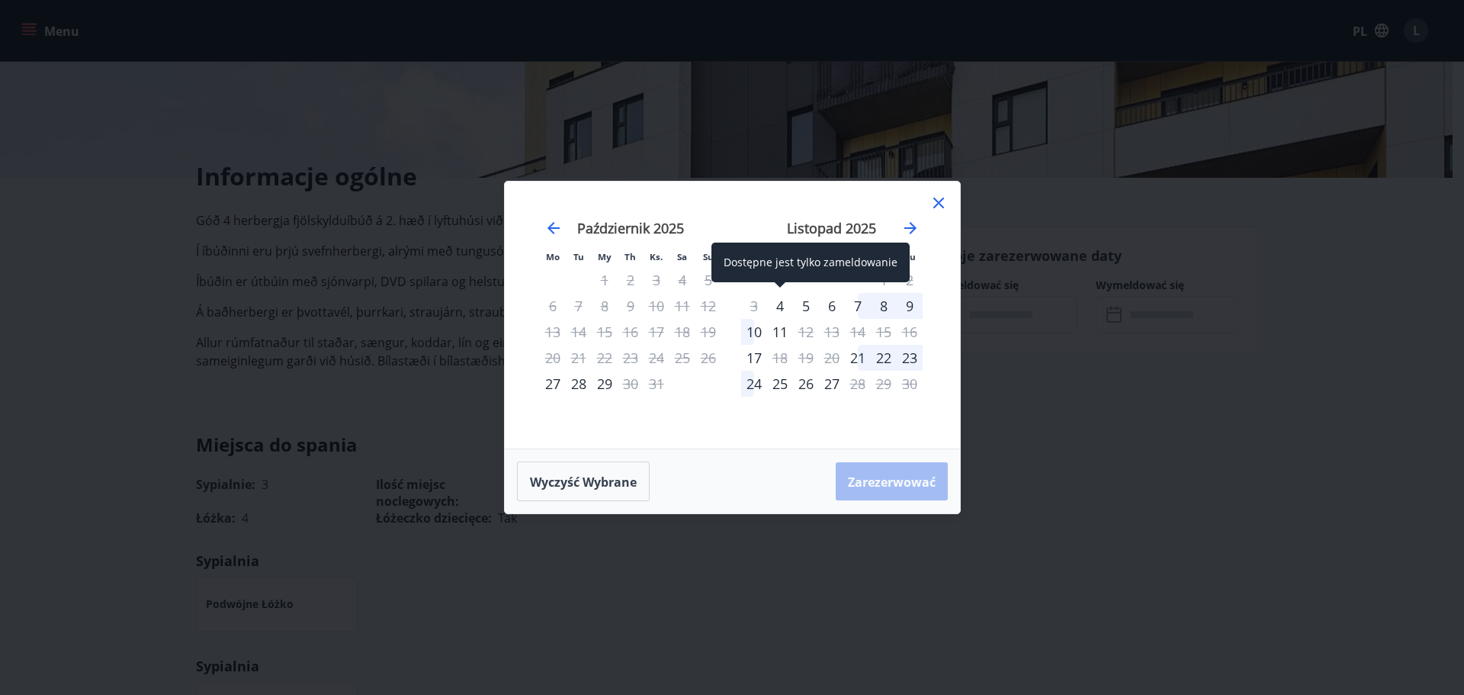
drag, startPoint x: 779, startPoint y: 307, endPoint x: 771, endPoint y: 336, distance: 30.9
click at [780, 307] on font "4" at bounding box center [780, 306] width 8 height 18
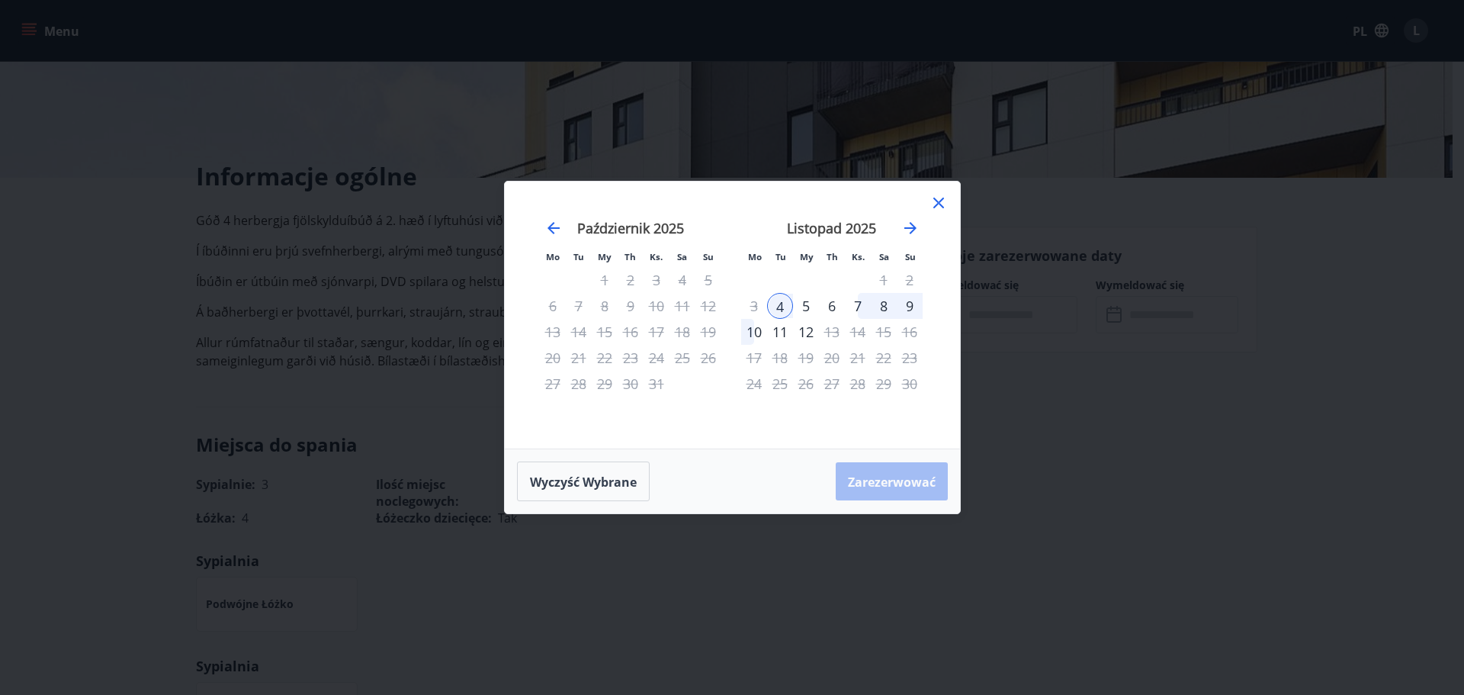
click at [753, 328] on div "10" at bounding box center [754, 332] width 26 height 26
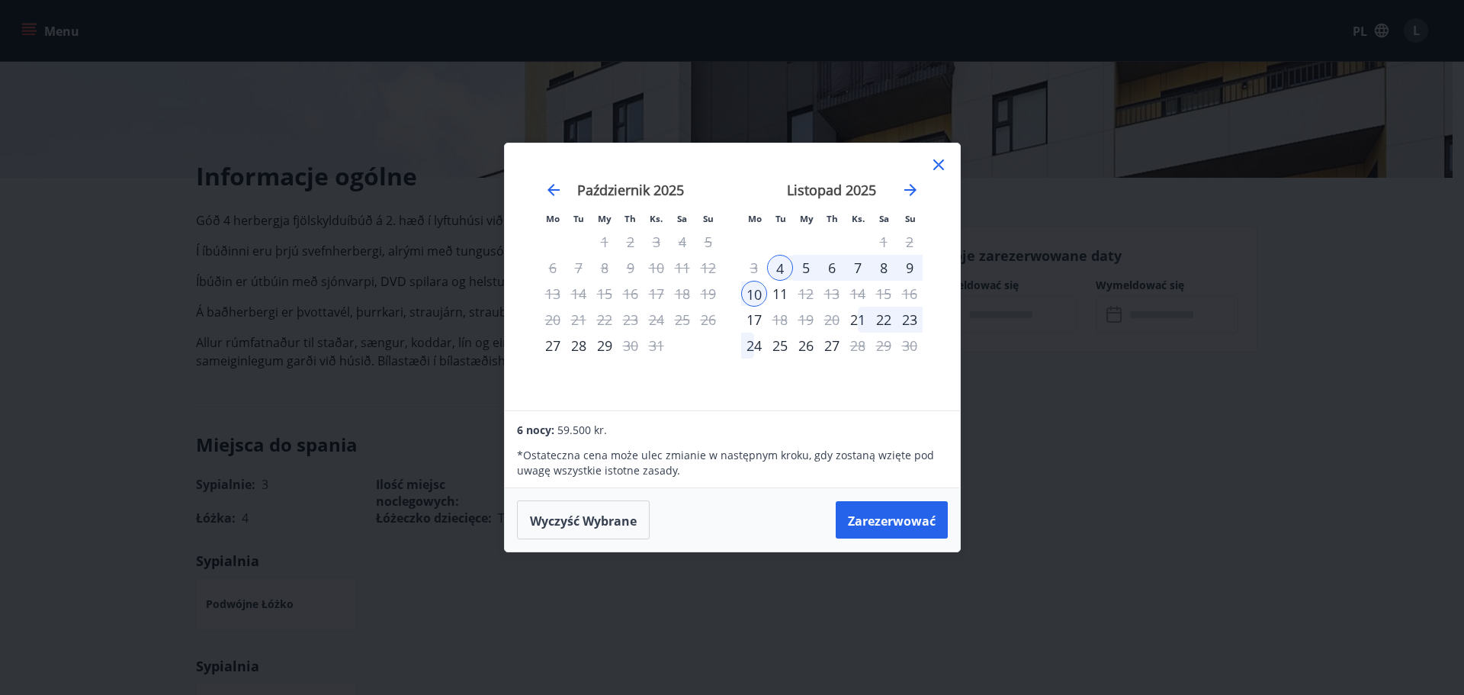
click at [779, 290] on font "11" at bounding box center [780, 293] width 15 height 18
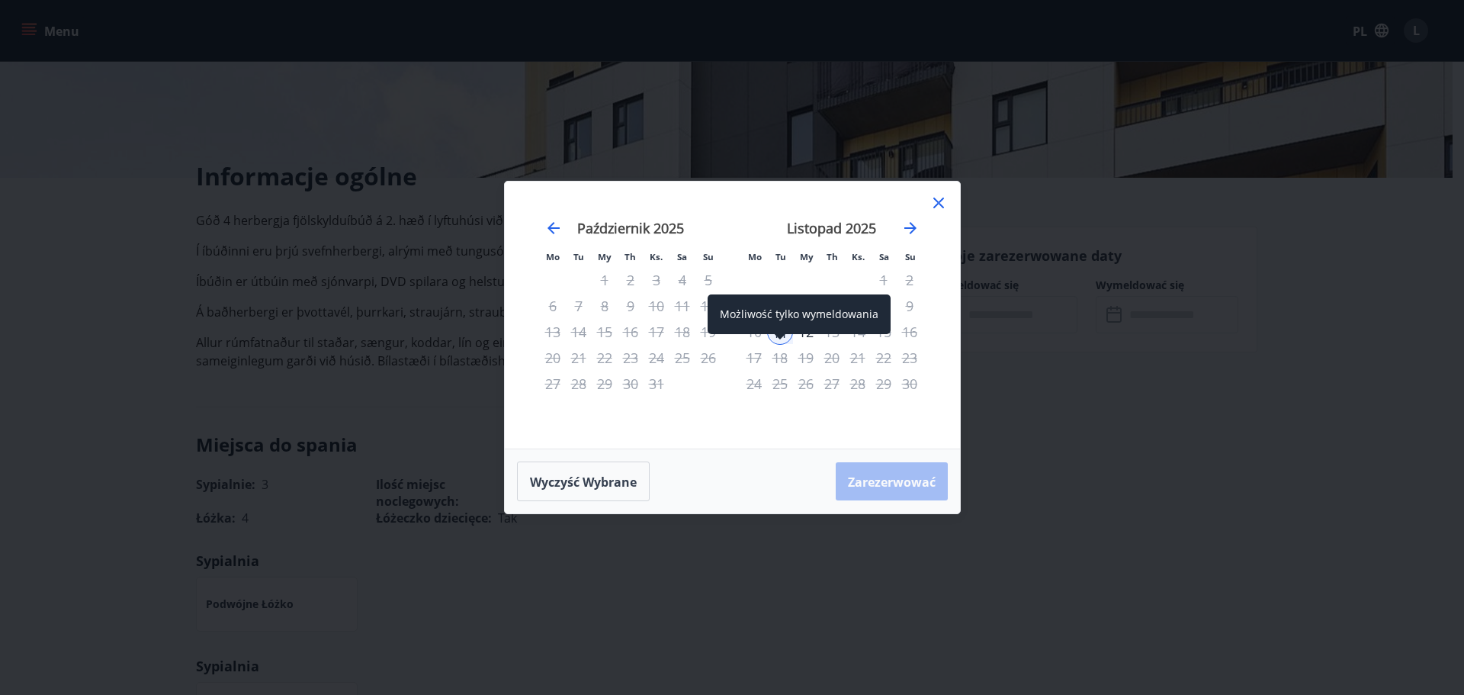
click at [780, 333] on div "Możliwość tylko wymeldowania" at bounding box center [799, 314] width 183 height 40
click at [622, 479] on font "Wyczyść wybrane" at bounding box center [583, 482] width 107 height 17
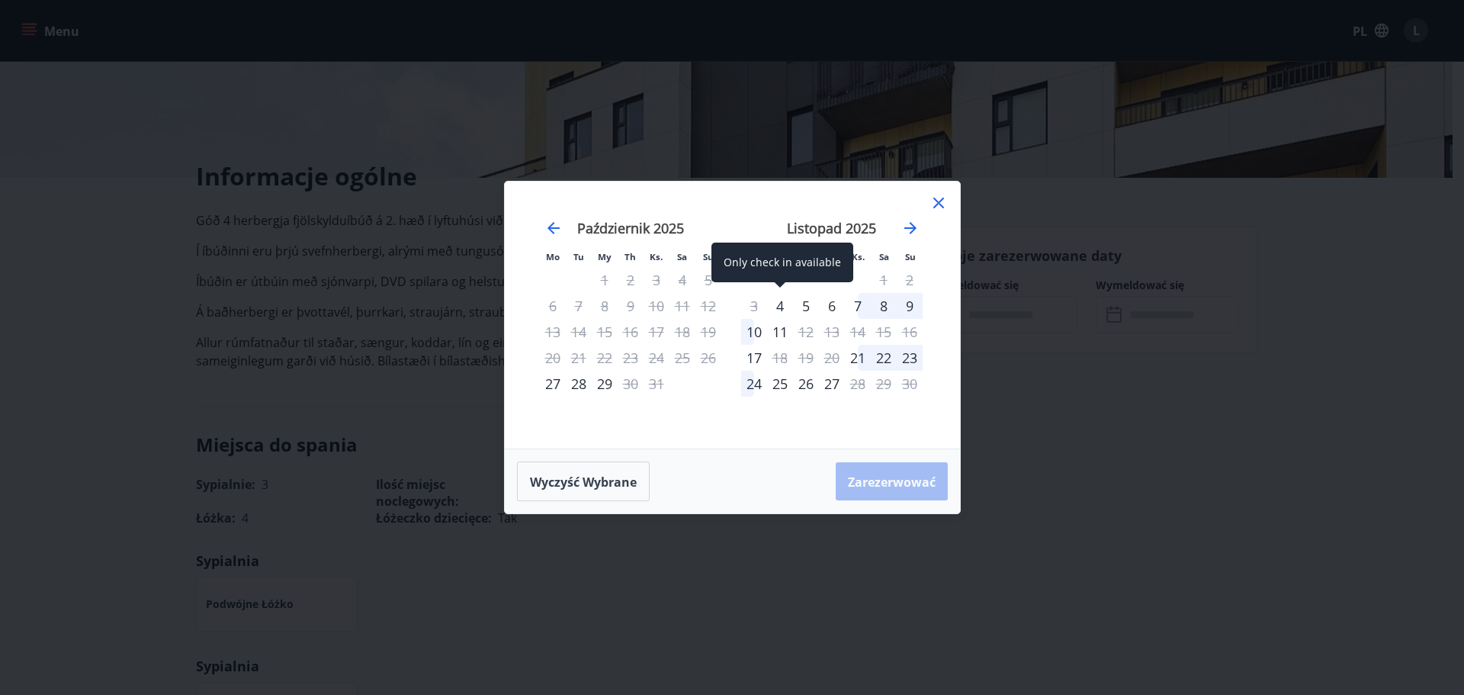
click at [782, 307] on font "4" at bounding box center [780, 306] width 8 height 18
click at [779, 329] on font "11" at bounding box center [780, 332] width 15 height 18
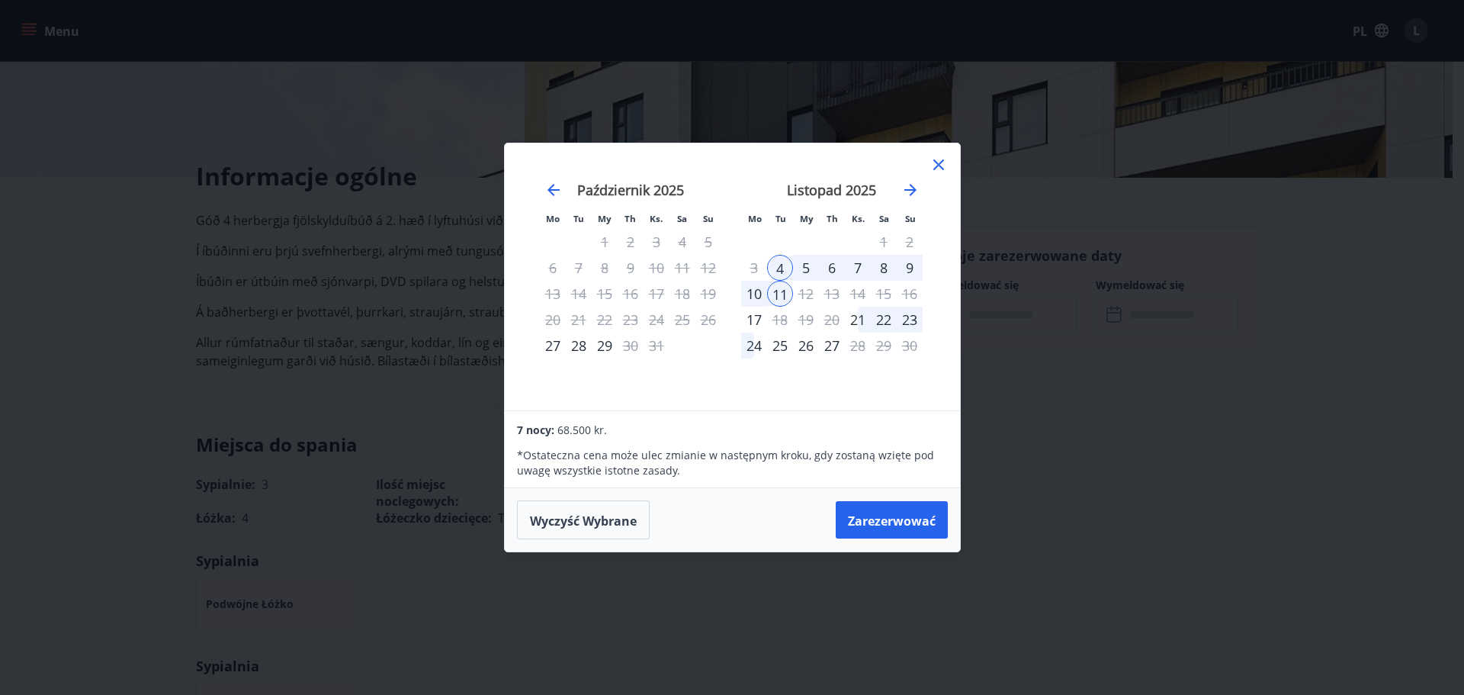
click at [940, 159] on icon at bounding box center [939, 165] width 18 height 18
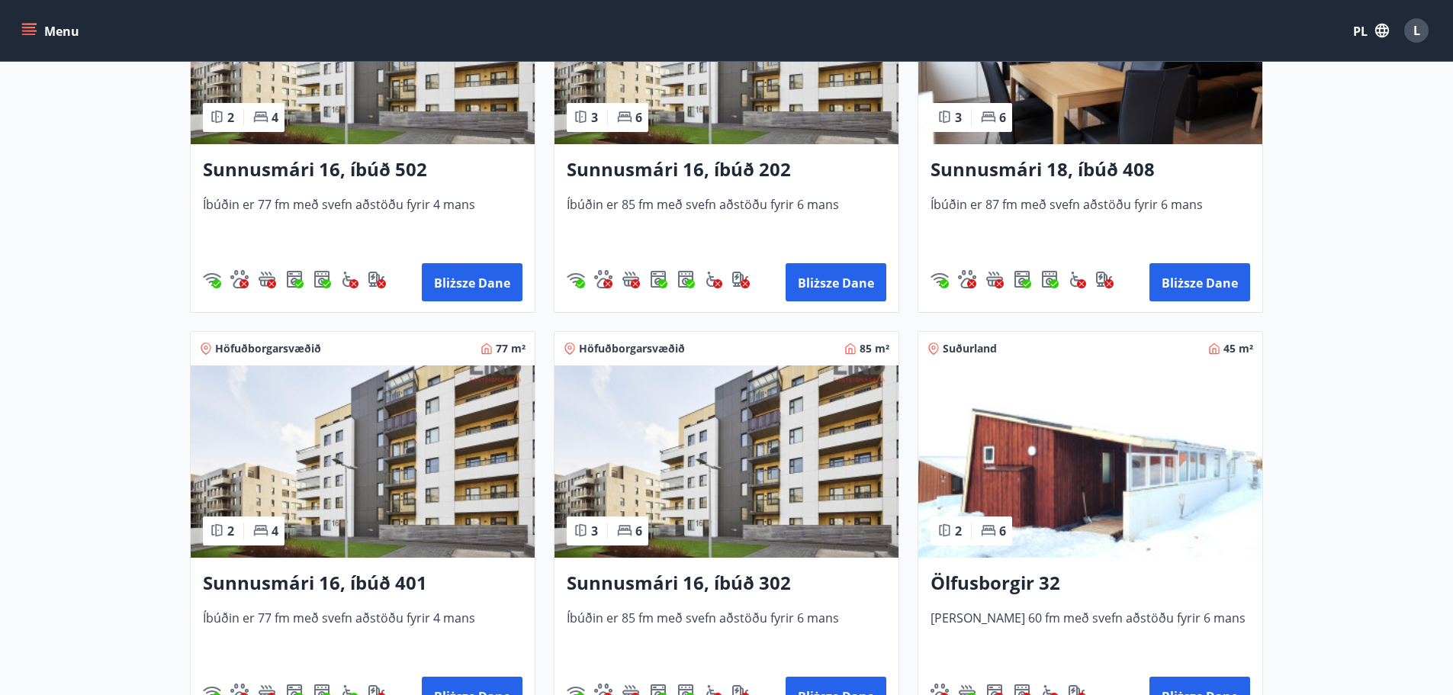
scroll to position [1119, 0]
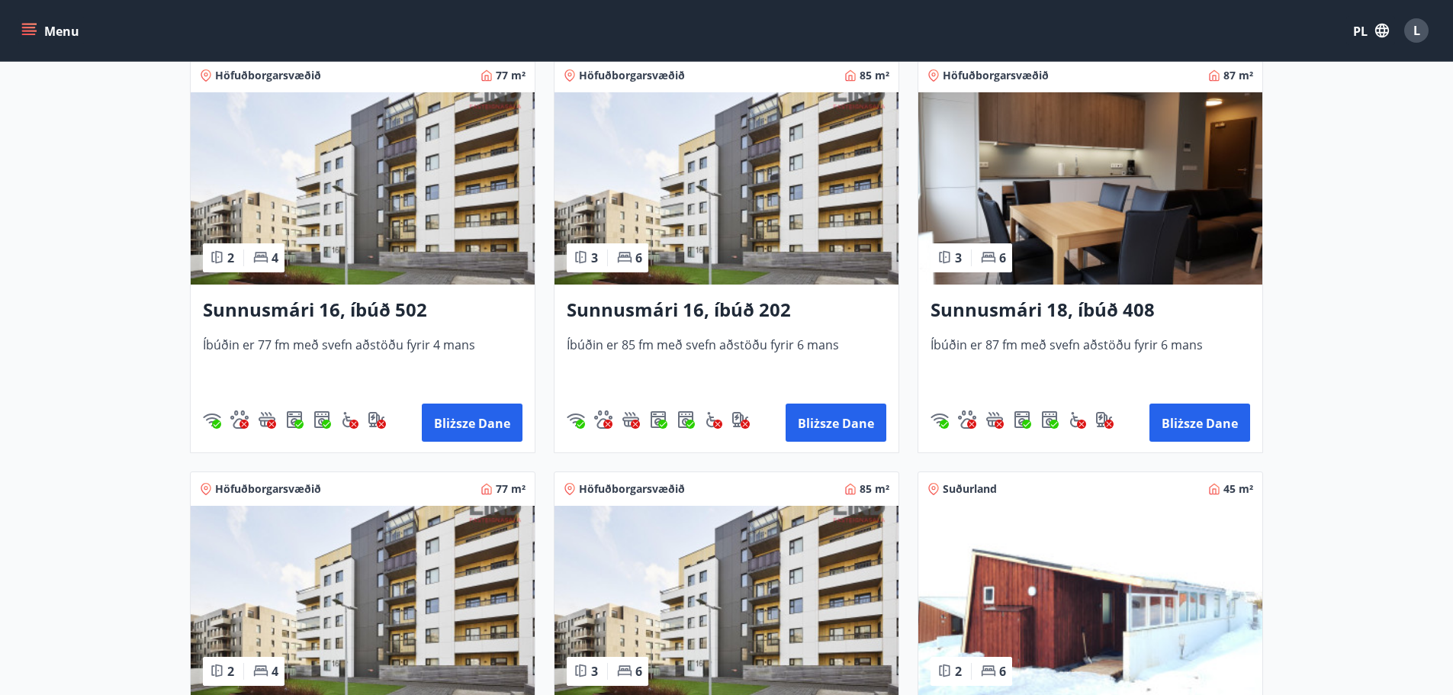
click at [753, 559] on img at bounding box center [726, 602] width 344 height 192
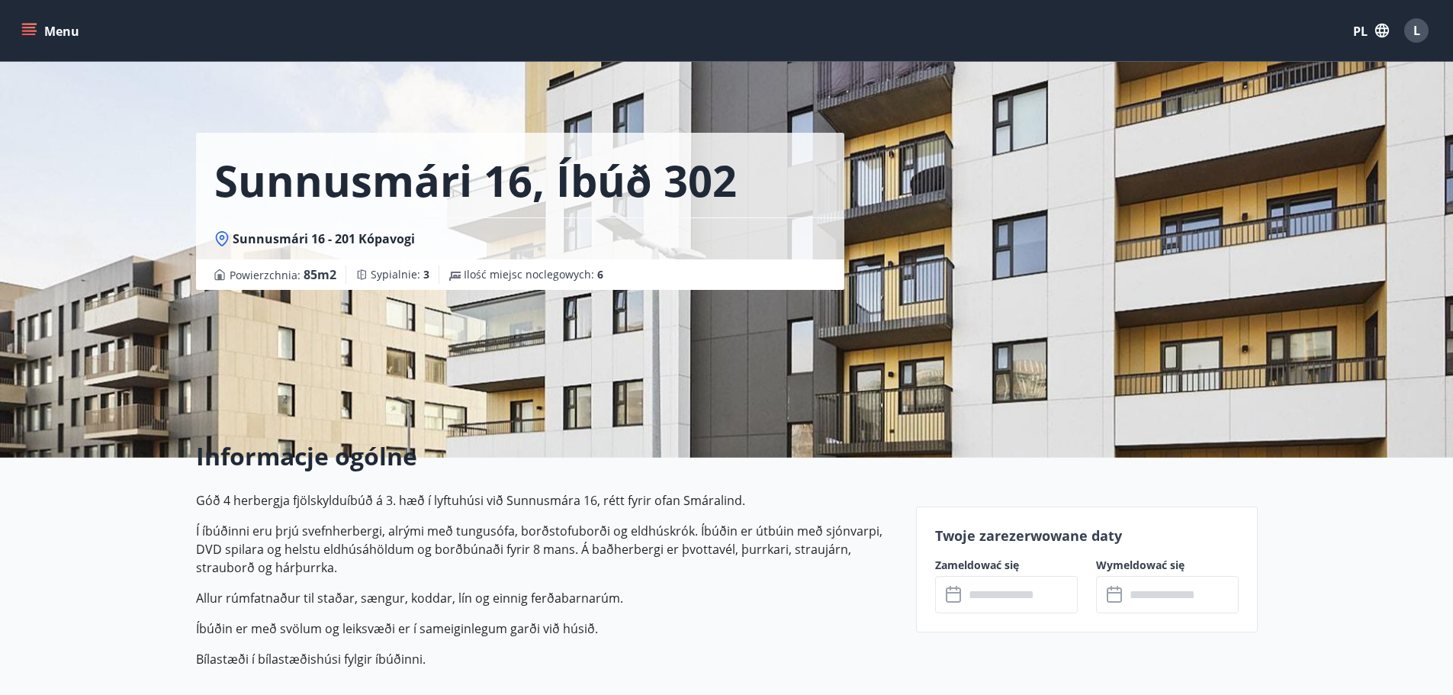
click at [1011, 605] on input "text" at bounding box center [1021, 594] width 114 height 37
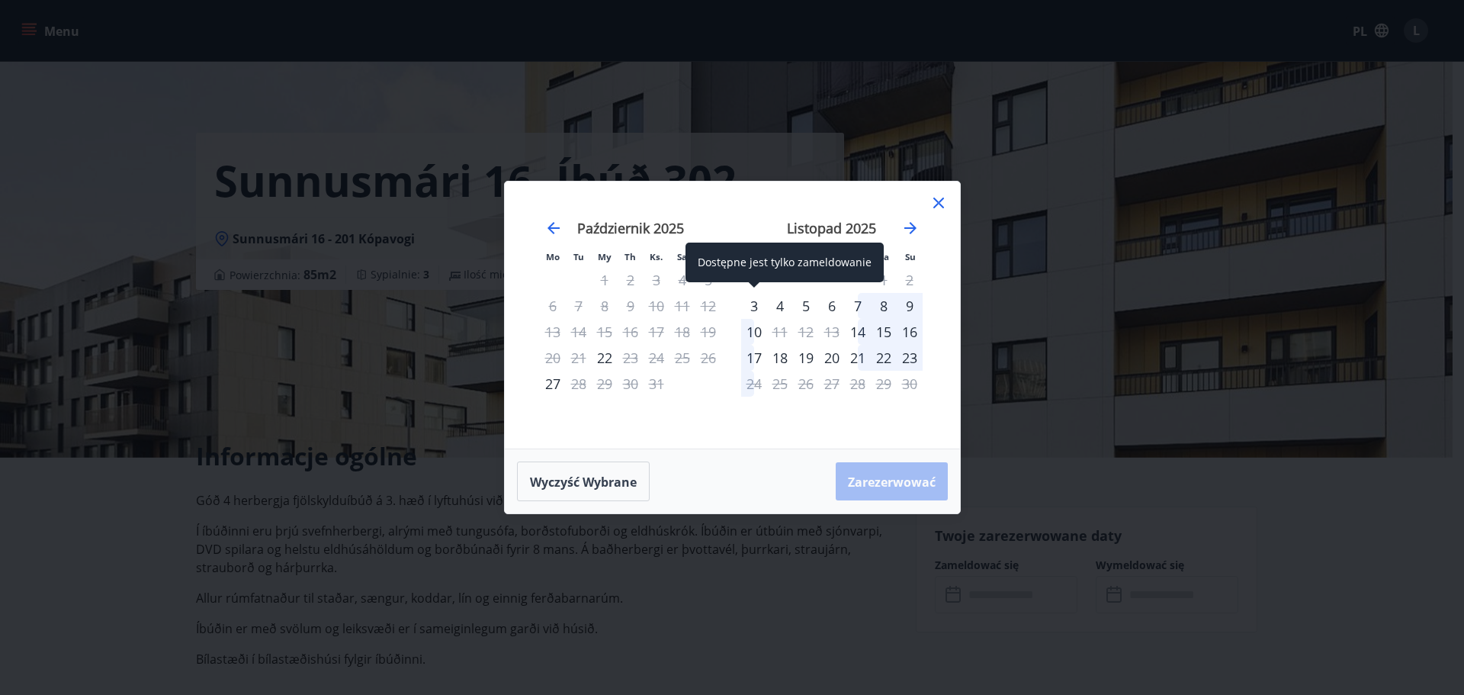
click at [757, 307] on font "3" at bounding box center [754, 306] width 8 height 18
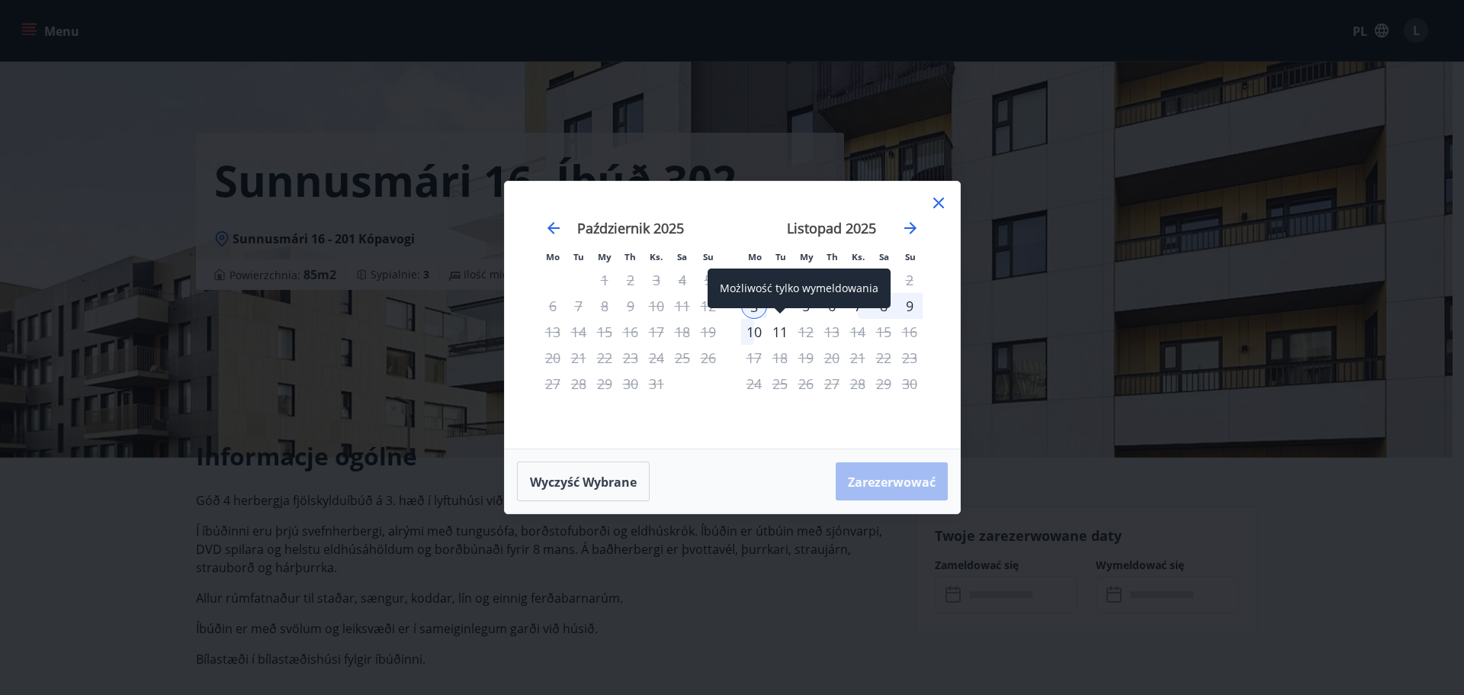
click at [781, 333] on font "11" at bounding box center [780, 332] width 15 height 18
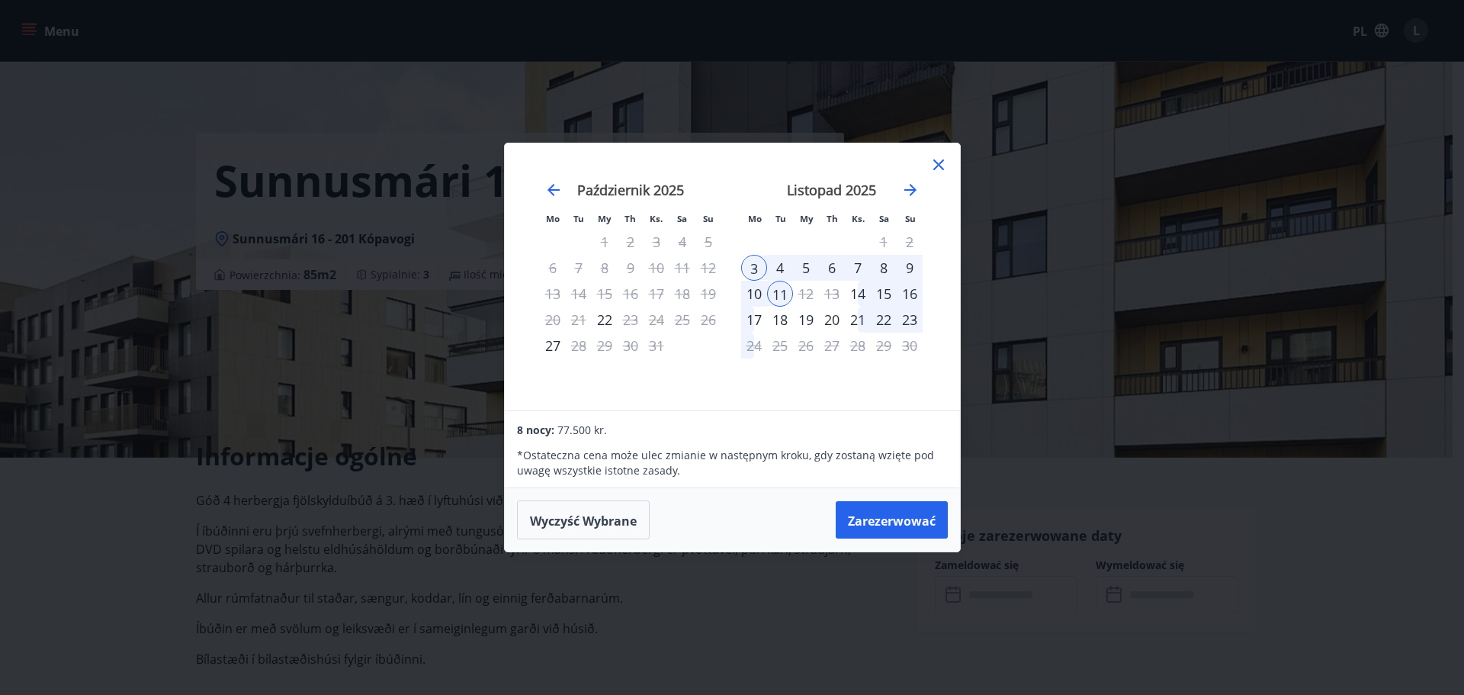
click at [196, 104] on div "Mo Tu My Th Ks. Sa Su Mo Tu My Th Ks. Sa Su Wrzesień 2025 1 2 3 4 5 6 7 8 9 10 …" at bounding box center [732, 347] width 1464 height 695
